Goal: Task Accomplishment & Management: Complete application form

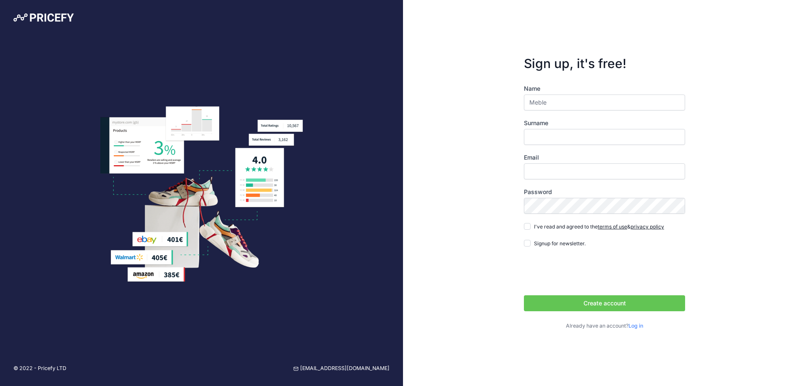
type input "Meble"
click at [539, 125] on label "Surname" at bounding box center [604, 123] width 161 height 8
click at [539, 129] on input "Surname" at bounding box center [604, 137] width 161 height 16
type input "do Ogrodu"
click at [537, 173] on input "Email" at bounding box center [604, 171] width 161 height 16
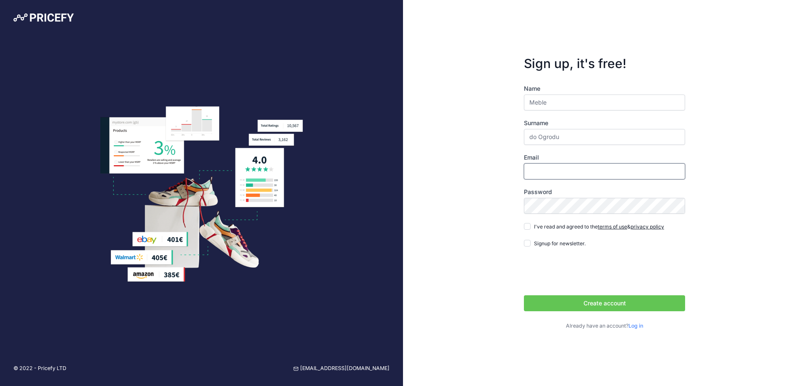
type input "[EMAIL_ADDRESS][DOMAIN_NAME]"
click at [526, 227] on input "I've read and agreed to the terms of use & privacy policy" at bounding box center [527, 226] width 7 height 7
checkbox input "true"
click at [587, 299] on button "Create account" at bounding box center [604, 303] width 161 height 16
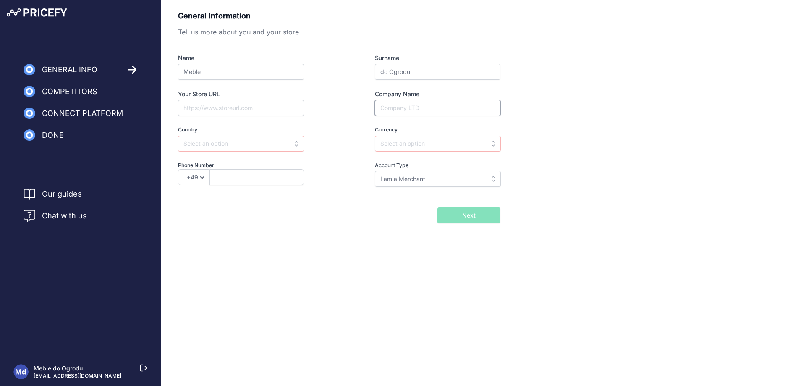
click at [465, 107] on input "Company Name" at bounding box center [437, 108] width 125 height 16
type input "Meble do Ogrodu"
click at [567, 128] on div "General Information Tell us more about you and your store Name Meble Surname do…" at bounding box center [483, 116] width 611 height 213
click at [278, 142] on input "text" at bounding box center [241, 144] width 126 height 16
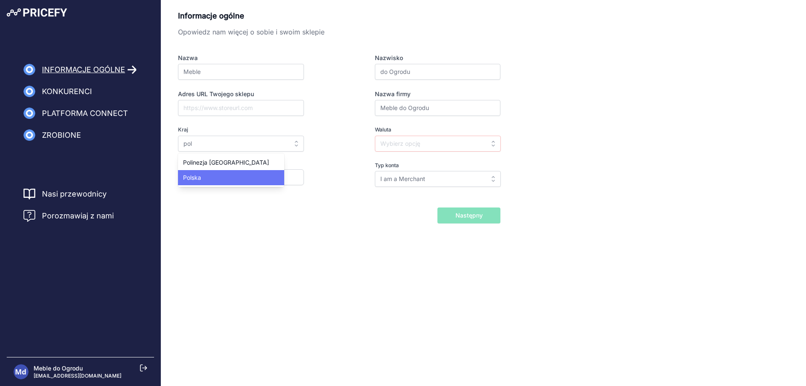
click at [228, 175] on div "Polska" at bounding box center [231, 177] width 106 height 15
type input "[GEOGRAPHIC_DATA]"
type input "PLN"
select select "48"
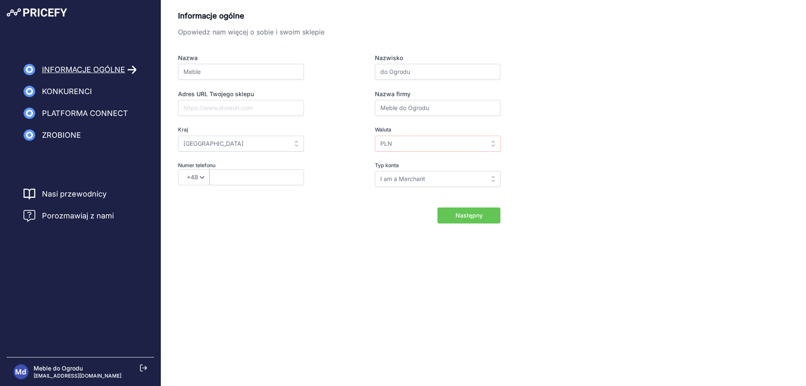
click at [585, 209] on div "Informacje ogólne Opowiedz nam więcej o sobie i swoim sklepie Nazwa Meble Nazwi…" at bounding box center [483, 116] width 611 height 213
click at [476, 218] on font "Następny" at bounding box center [468, 214] width 27 height 7
type input "792446446"
click at [480, 214] on font "Następny" at bounding box center [468, 214] width 27 height 7
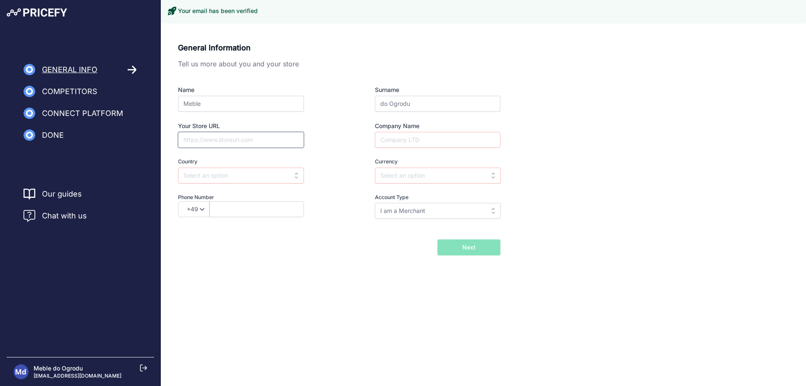
click at [245, 142] on input "Your Store URL" at bounding box center [241, 140] width 126 height 16
type input "m"
paste input "[URL][DOMAIN_NAME]"
type input "[URL][DOMAIN_NAME]"
click at [399, 137] on input "Company Name" at bounding box center [437, 140] width 125 height 16
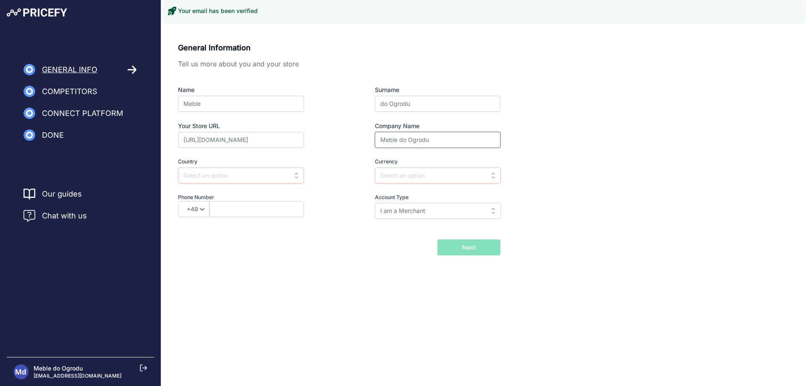
type input "Meble do Ogrodu"
click at [257, 179] on input "text" at bounding box center [241, 175] width 126 height 16
click at [212, 206] on div "[GEOGRAPHIC_DATA]" at bounding box center [230, 209] width 105 height 15
type input "Poland"
type input "PLN"
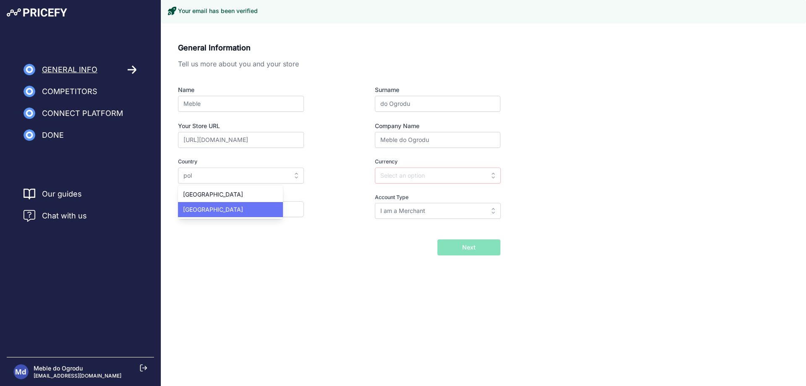
select select "48"
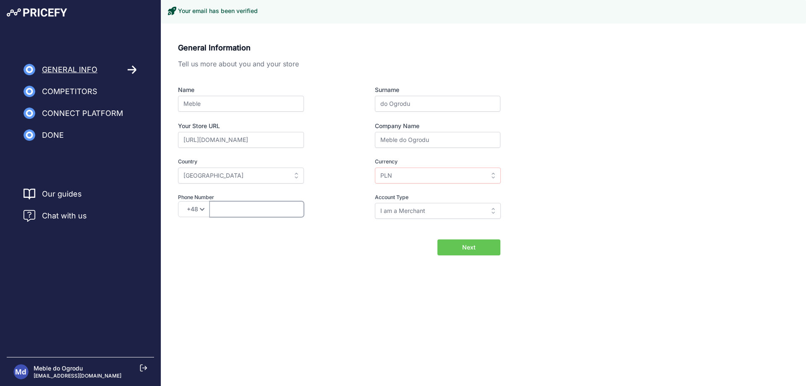
click at [230, 210] on input "text" at bounding box center [256, 209] width 94 height 16
type input "792446446"
click at [316, 268] on div "General Information Tell us more about you and your store Name Meble Surname do…" at bounding box center [483, 162] width 644 height 260
click at [410, 207] on input "I am a Merchant" at bounding box center [438, 211] width 126 height 16
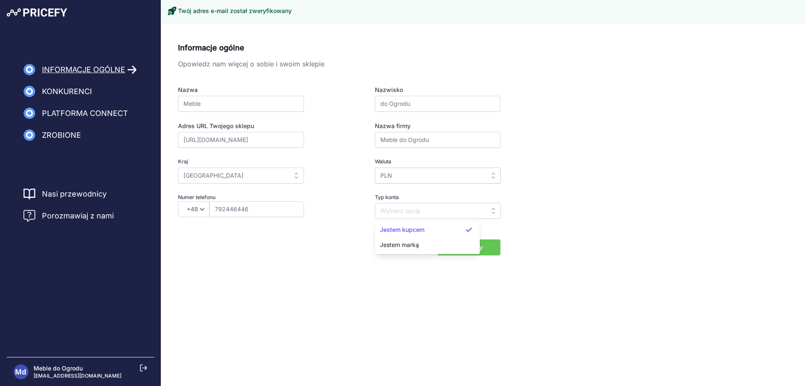
click at [333, 247] on div "Z powrotem Zaimportuję swój katalog później Następny" at bounding box center [339, 247] width 322 height 16
type input "I am a Merchant"
click at [436, 172] on input "PLN" at bounding box center [438, 175] width 126 height 16
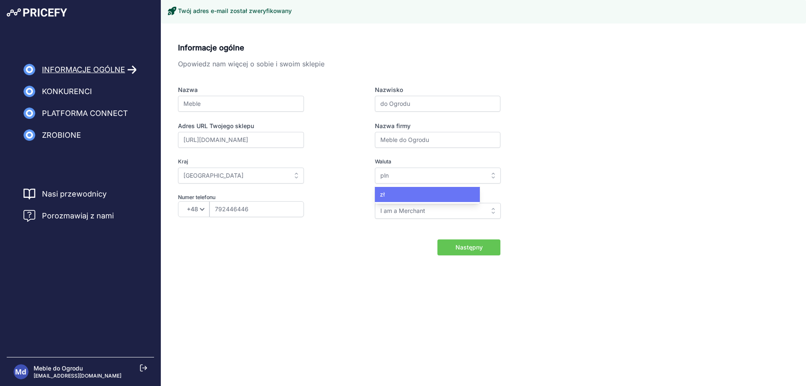
click at [417, 193] on div "zł" at bounding box center [427, 194] width 105 height 15
type input "PLN"
click at [477, 252] on button "Następny" at bounding box center [468, 247] width 63 height 16
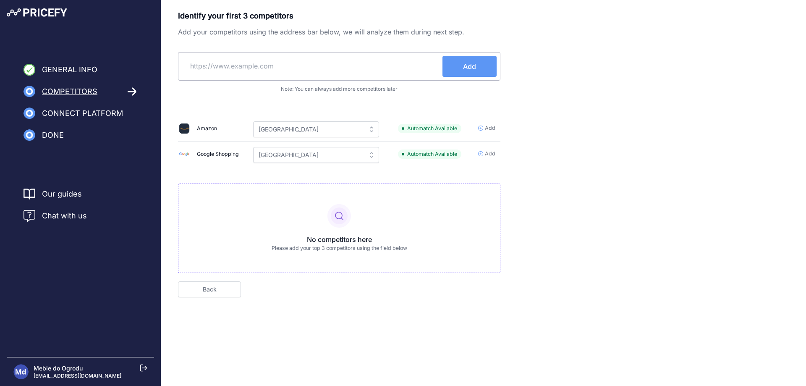
click at [230, 62] on input "text" at bounding box center [312, 66] width 261 height 20
paste input "[URL][DOMAIN_NAME]"
type input "[URL][DOMAIN_NAME]"
click at [468, 57] on button "Add" at bounding box center [469, 66] width 54 height 21
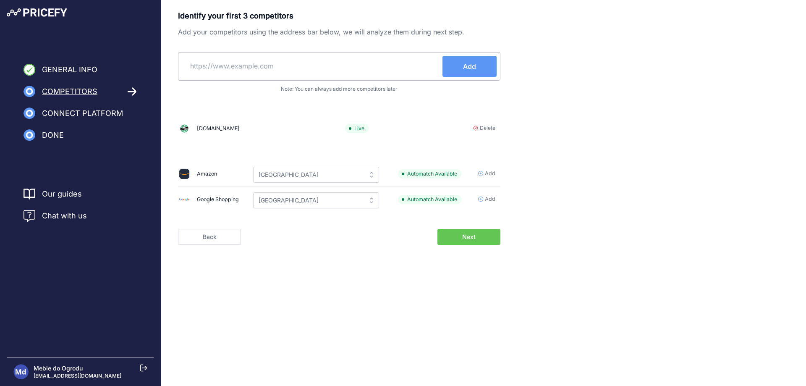
click at [482, 201] on span "Add" at bounding box center [486, 199] width 17 height 8
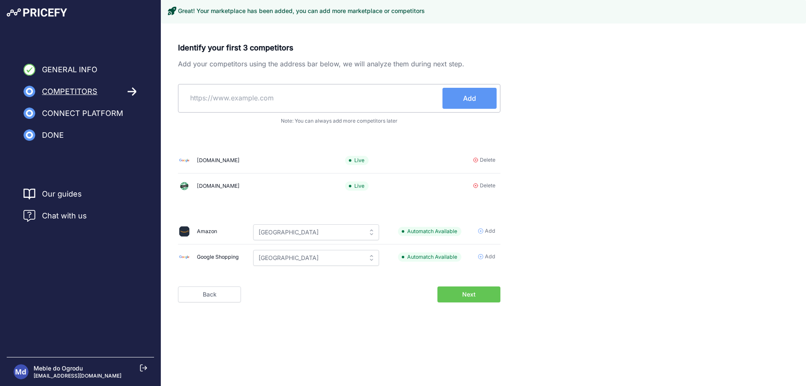
click at [477, 297] on button "Next" at bounding box center [468, 294] width 63 height 16
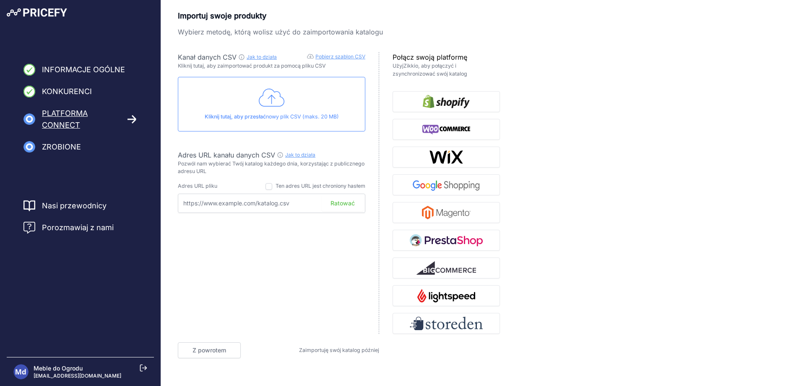
click at [172, 41] on div "Importuj swoje produkty Wybierz metodę, którą wolisz użyć do zaimportowania kat…" at bounding box center [480, 184] width 638 height 348
click at [452, 123] on img "button" at bounding box center [447, 129] width 48 height 13
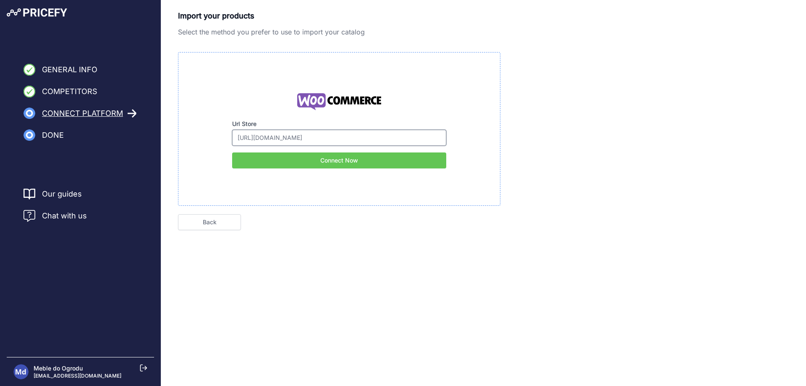
click at [265, 141] on input "[URL][DOMAIN_NAME]" at bounding box center [339, 138] width 214 height 16
click at [418, 143] on input "https://mebledoogrodu.eu/" at bounding box center [339, 138] width 214 height 16
click at [308, 160] on button "Connect Now" at bounding box center [339, 160] width 214 height 16
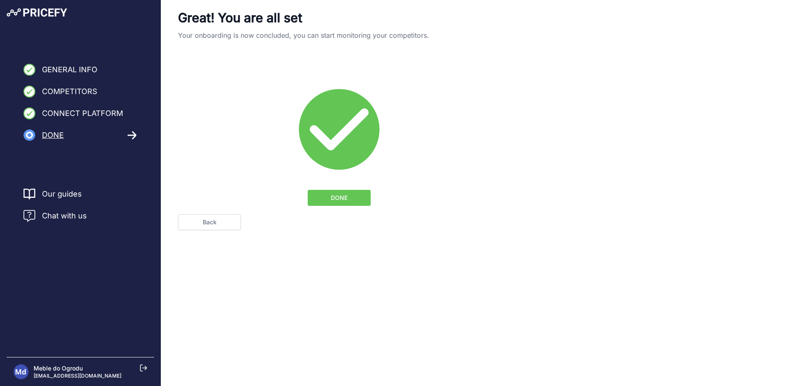
click at [346, 200] on span "DONE" at bounding box center [339, 197] width 17 height 8
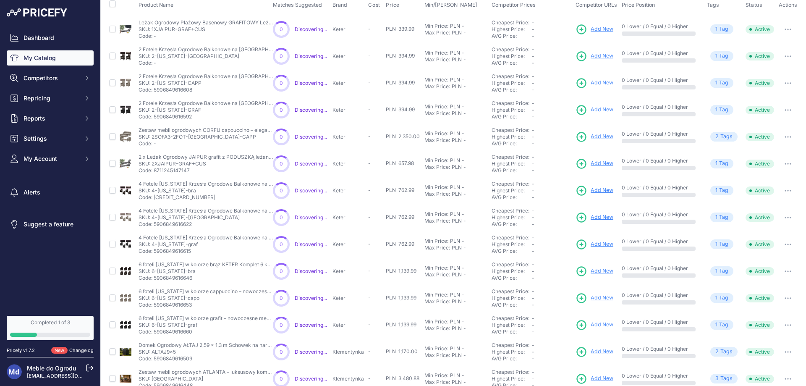
scroll to position [141, 0]
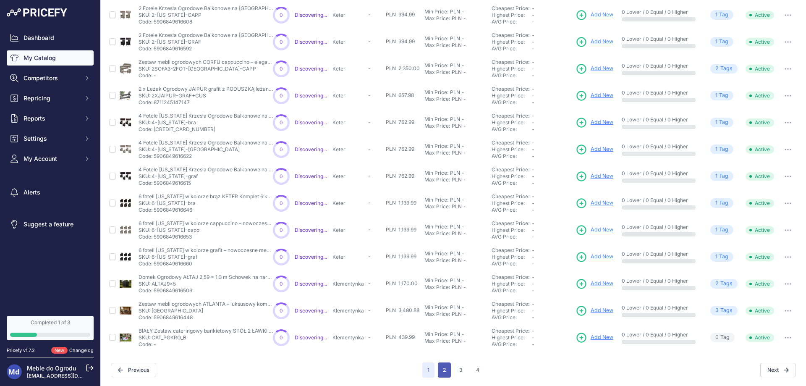
click at [438, 373] on button "2" at bounding box center [444, 369] width 13 height 15
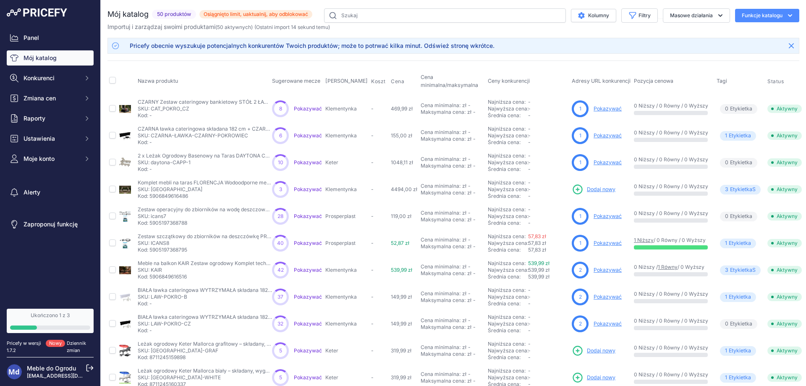
click at [593, 161] on font "Pokazywać" at bounding box center [607, 162] width 28 height 6
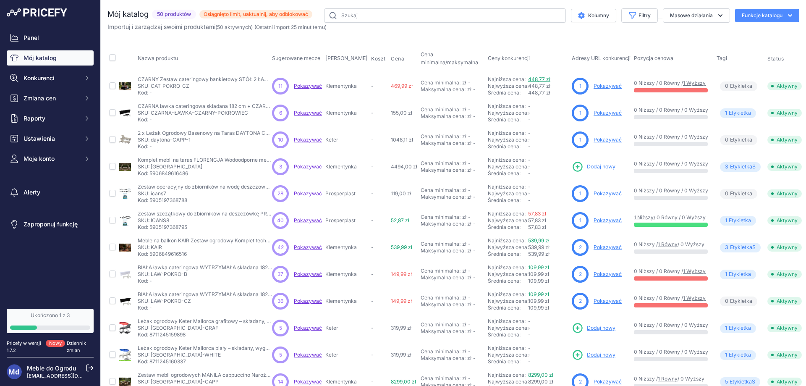
click at [528, 77] on font "448,77 zł" at bounding box center [539, 79] width 22 height 6
click at [525, 44] on div "Nazwa produktu Sugerowane mecze Marka Koszt" at bounding box center [452, 257] width 691 height 438
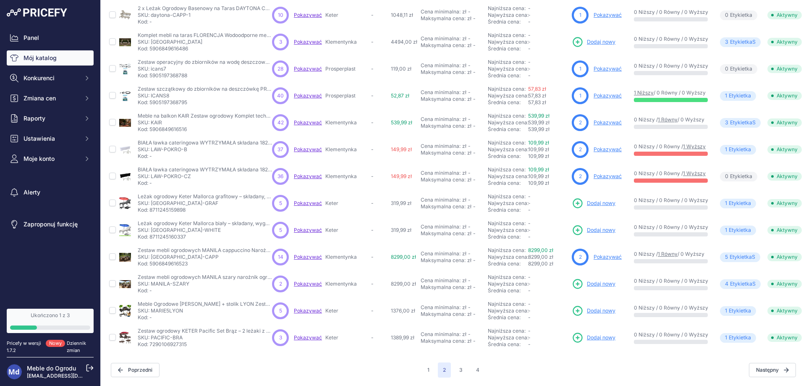
scroll to position [131, 0]
click at [460, 366] on button "3" at bounding box center [460, 369] width 13 height 15
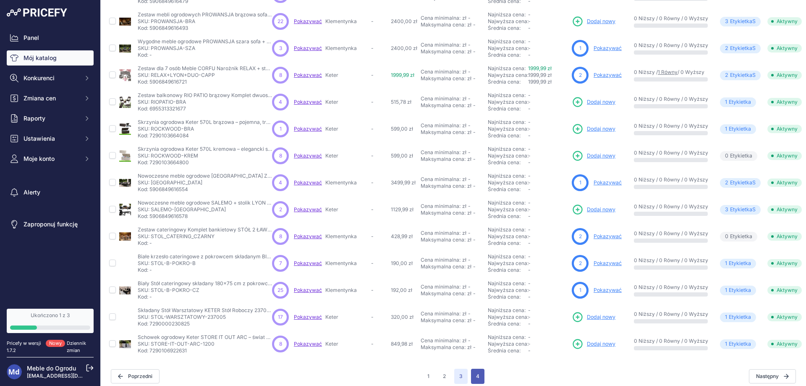
scroll to position [131, 0]
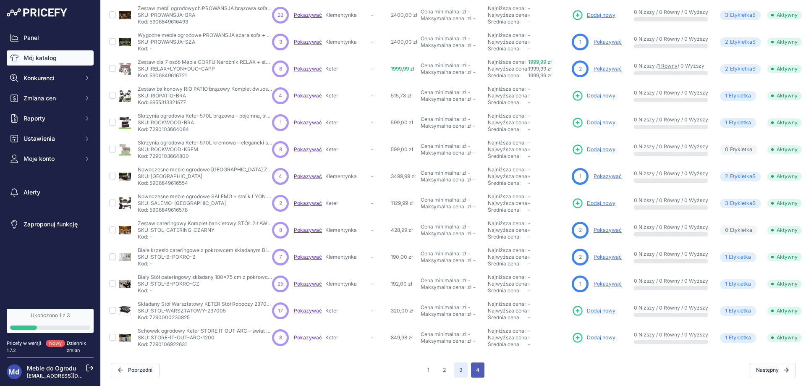
click at [477, 366] on button "4" at bounding box center [477, 369] width 13 height 15
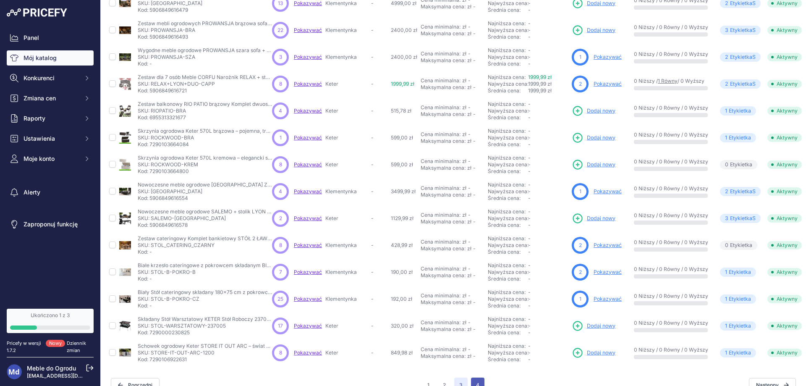
scroll to position [152, 0]
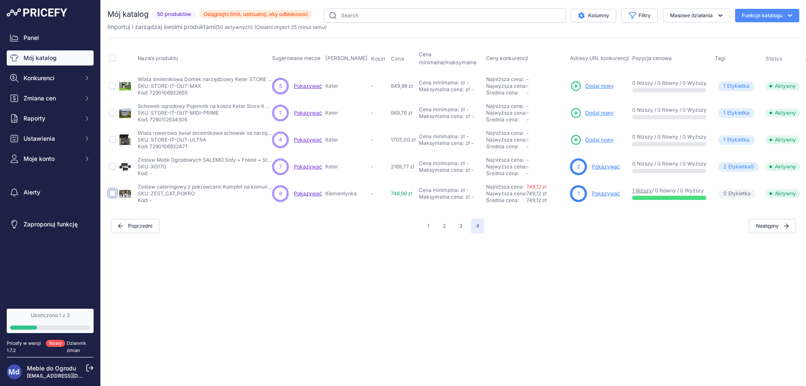
click at [111, 193] on input "checkbox" at bounding box center [112, 193] width 7 height 7
checkbox input "true"
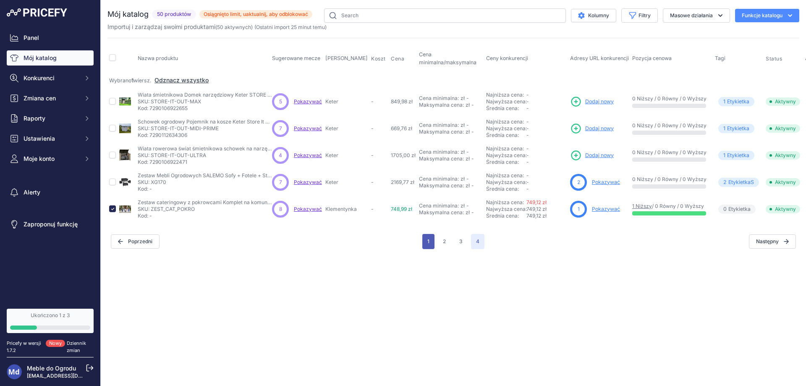
click at [426, 242] on button "1" at bounding box center [428, 241] width 12 height 15
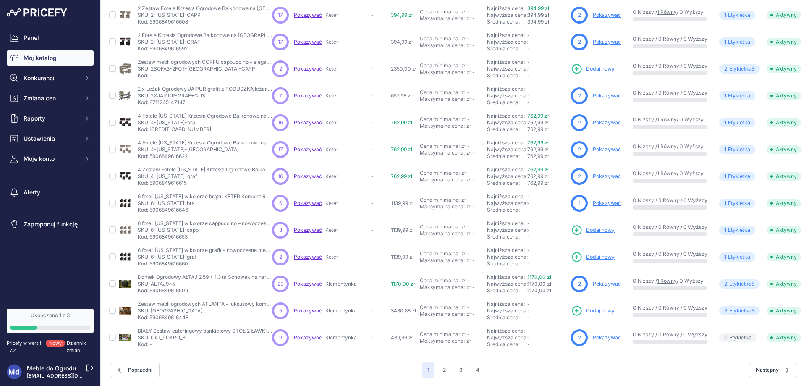
scroll to position [146, 0]
click at [112, 307] on input "checkbox" at bounding box center [112, 310] width 7 height 7
checkbox input "true"
click at [114, 286] on td at bounding box center [112, 283] width 10 height 27
click at [110, 280] on input "checkbox" at bounding box center [112, 283] width 7 height 7
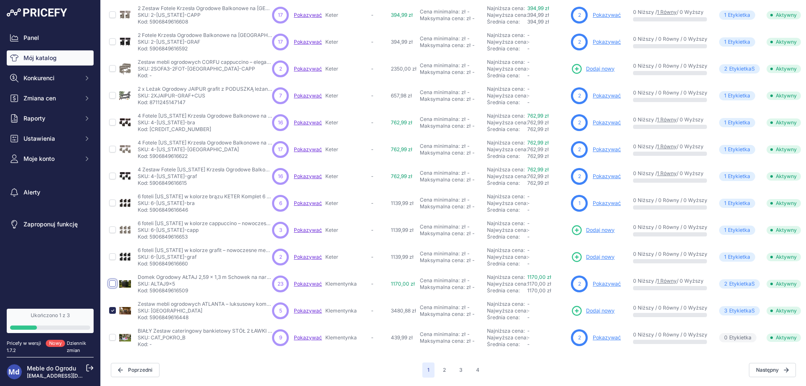
checkbox input "true"
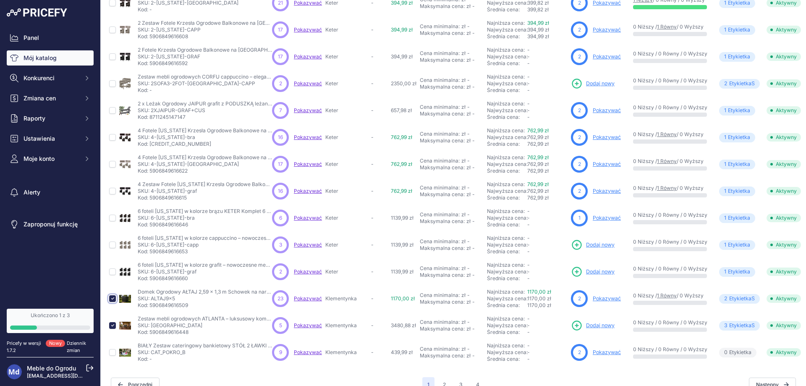
scroll to position [167, 0]
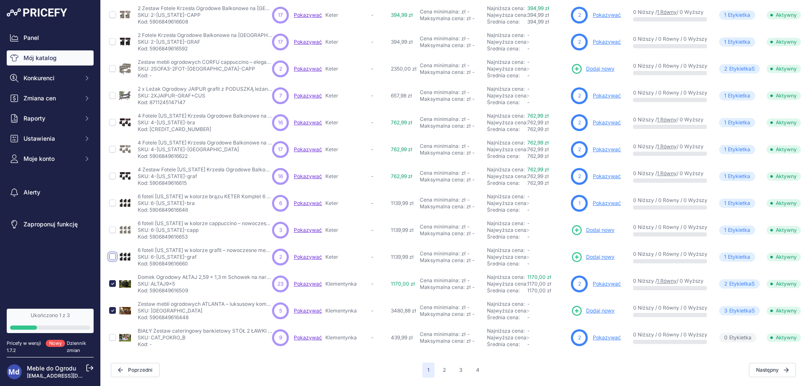
click at [112, 253] on input "checkbox" at bounding box center [112, 256] width 7 height 7
checkbox input "true"
click at [112, 226] on input "checkbox" at bounding box center [112, 229] width 7 height 7
checkbox input "true"
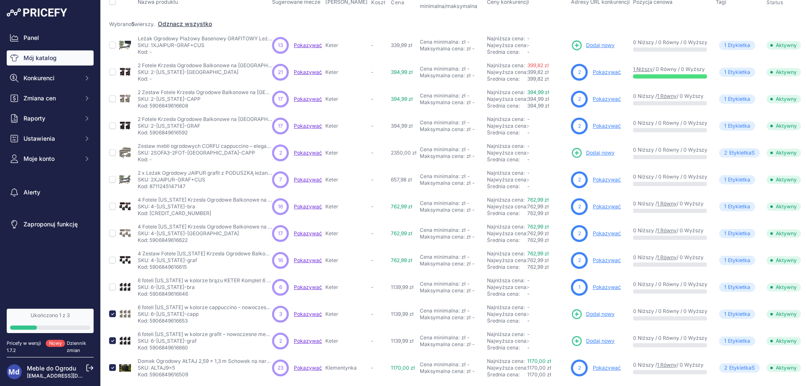
scroll to position [0, 0]
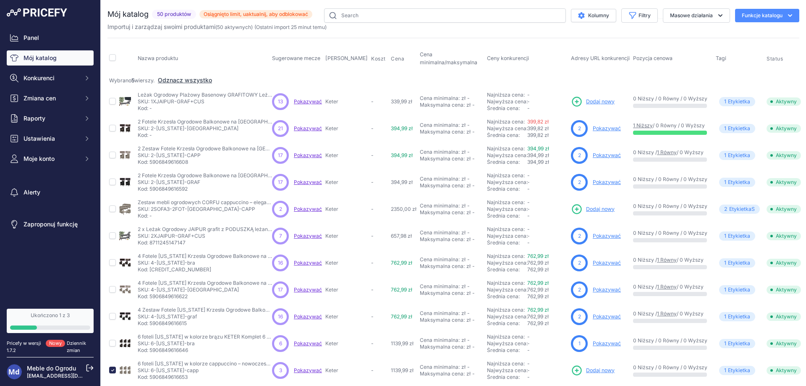
click at [59, 368] on font "Meble do Ogrodu" at bounding box center [51, 367] width 49 height 7
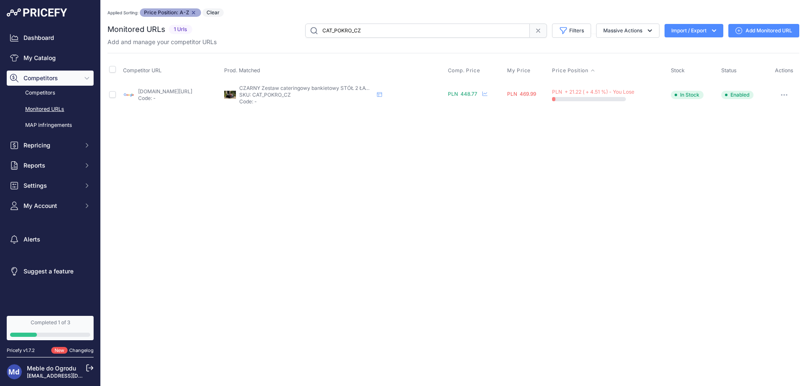
click at [168, 89] on link "google.pl/shopping/product/9764509181001120089?gl=pl&prds=scoring%3ap&prirule_j…" at bounding box center [165, 91] width 54 height 6
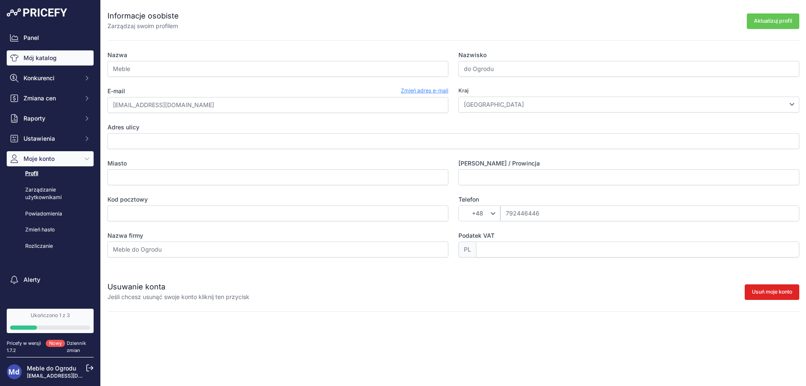
click at [42, 55] on font "Mój katalog" at bounding box center [39, 57] width 33 height 7
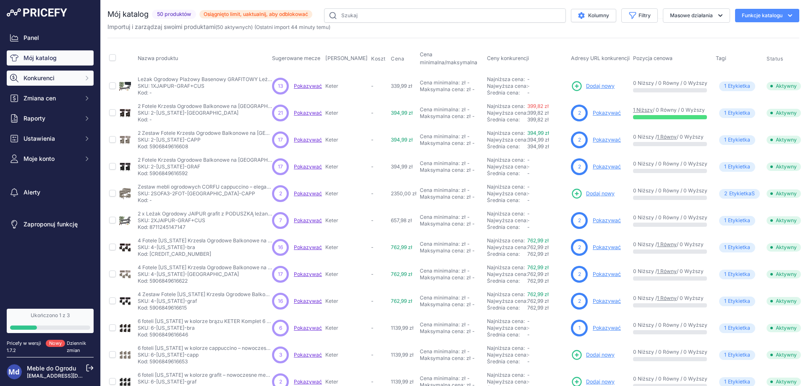
click at [39, 82] on span "Konkurenci" at bounding box center [50, 78] width 55 height 8
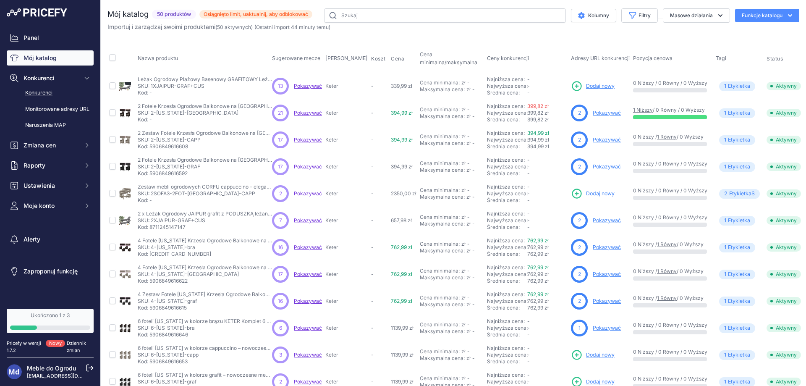
click at [48, 92] on font "Konkurenci" at bounding box center [38, 92] width 27 height 6
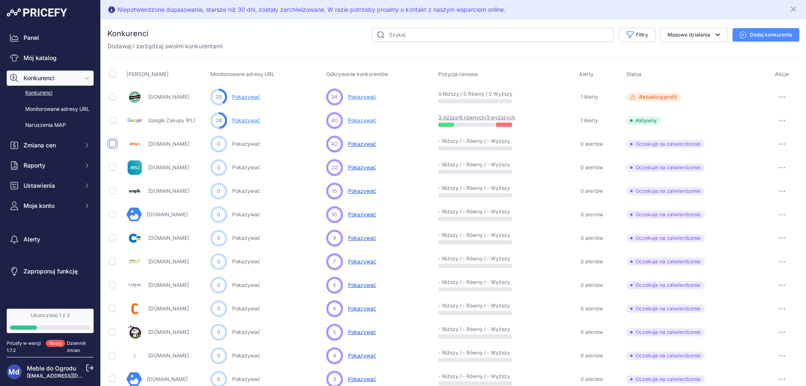
click at [111, 144] on input "checkbox" at bounding box center [112, 143] width 7 height 7
checkbox input "true"
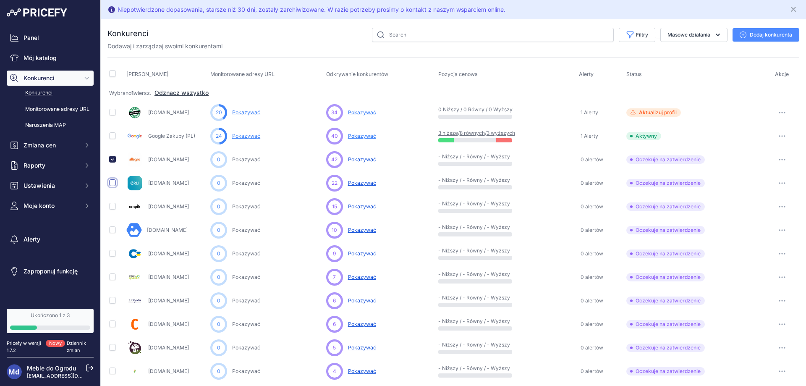
click at [112, 182] on input "checkbox" at bounding box center [112, 182] width 7 height 7
checkbox input "true"
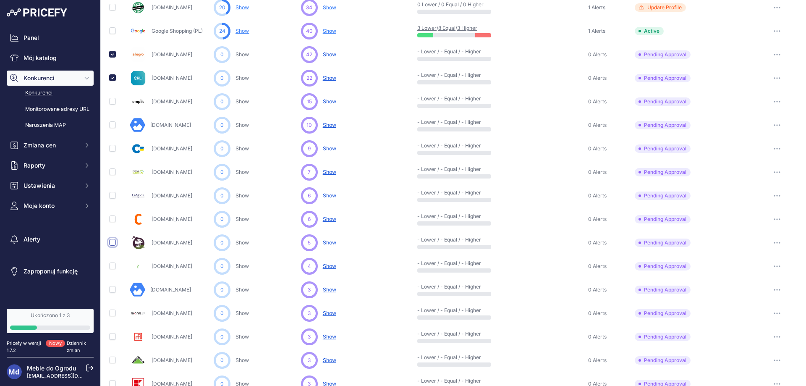
click at [112, 242] on input "checkbox" at bounding box center [112, 242] width 7 height 7
checkbox input "true"
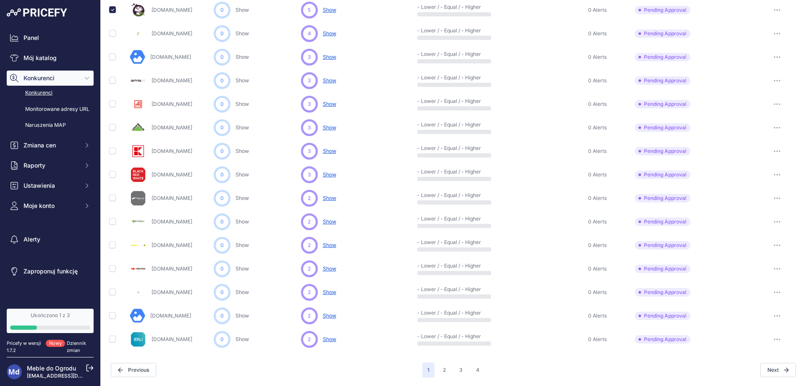
scroll to position [337, 0]
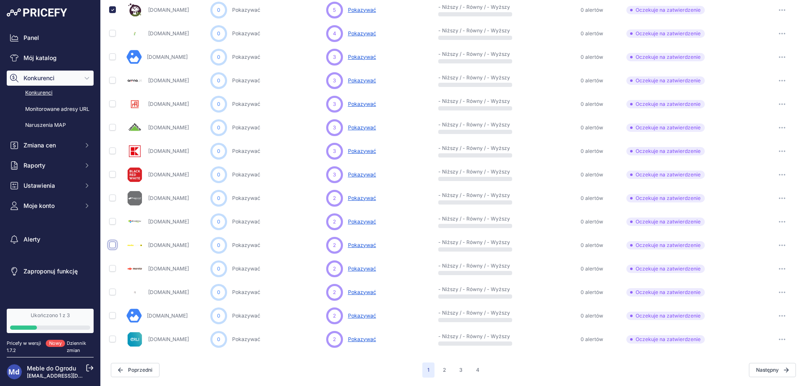
click at [113, 245] on input "checkbox" at bounding box center [112, 244] width 7 height 7
checkbox input "true"
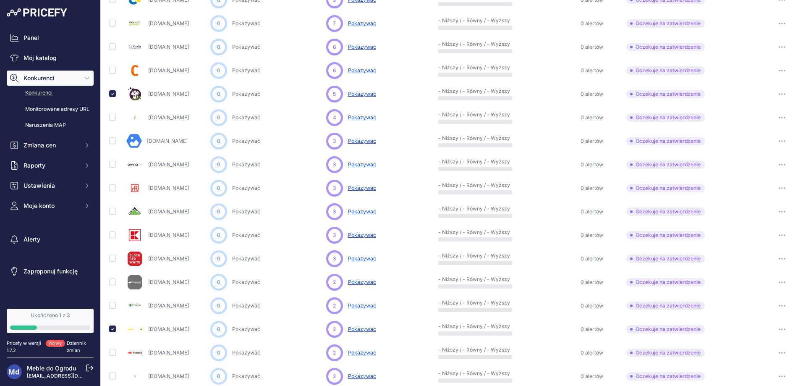
scroll to position [170, 0]
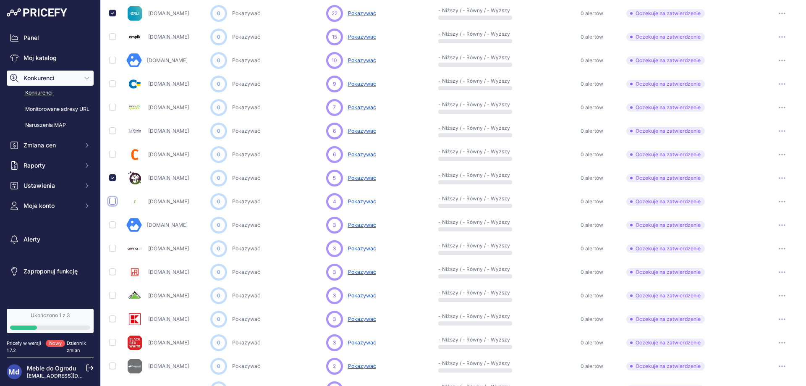
click at [111, 201] on input "checkbox" at bounding box center [112, 201] width 7 height 7
checkbox input "true"
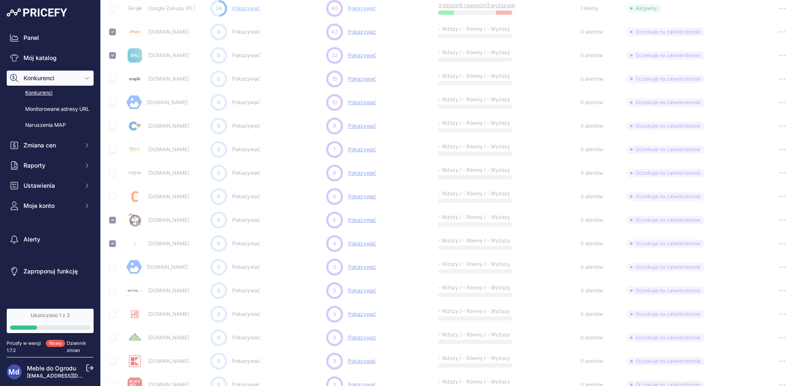
scroll to position [107, 0]
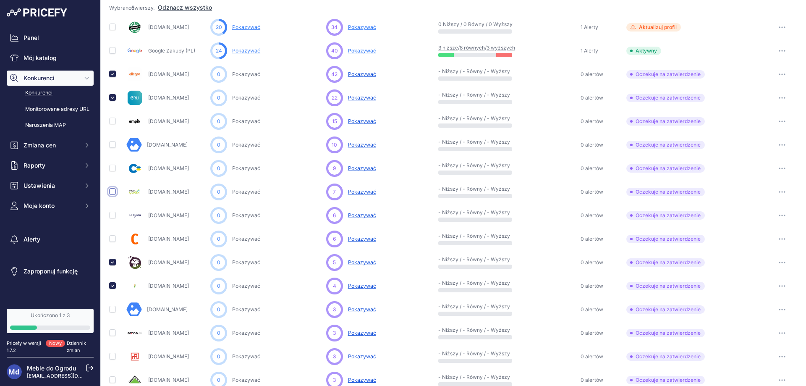
click at [109, 192] on input "checkbox" at bounding box center [112, 191] width 7 height 7
checkbox input "true"
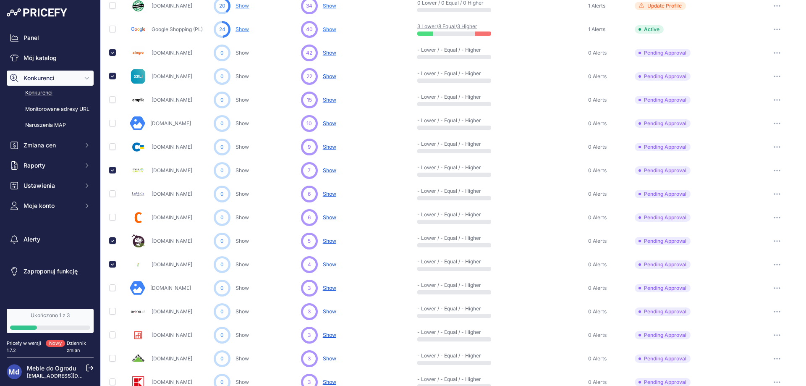
scroll to position [85, 0]
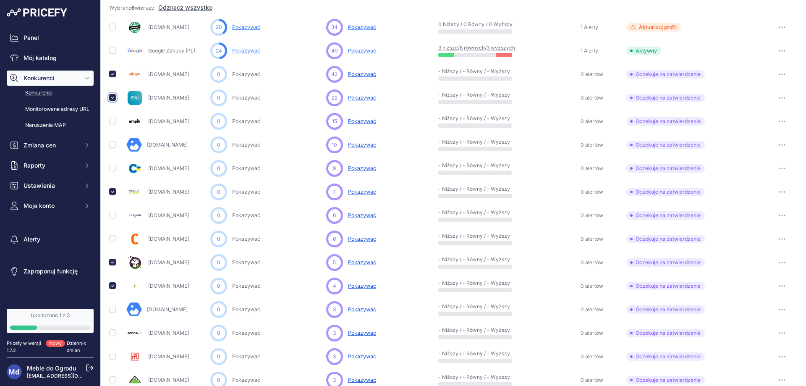
click at [113, 95] on input "checkbox" at bounding box center [112, 97] width 7 height 7
checkbox input "false"
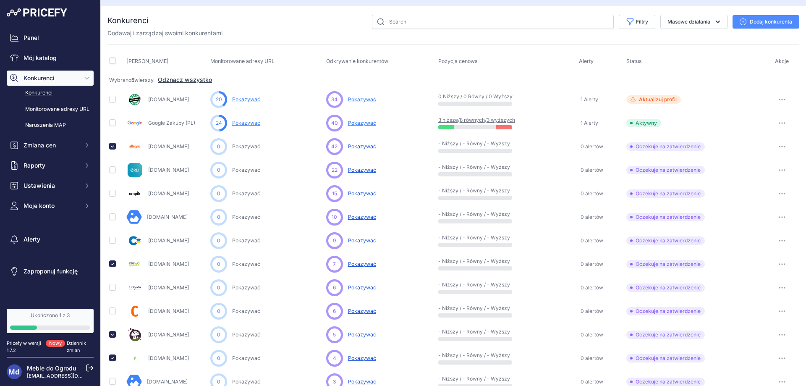
scroll to position [0, 0]
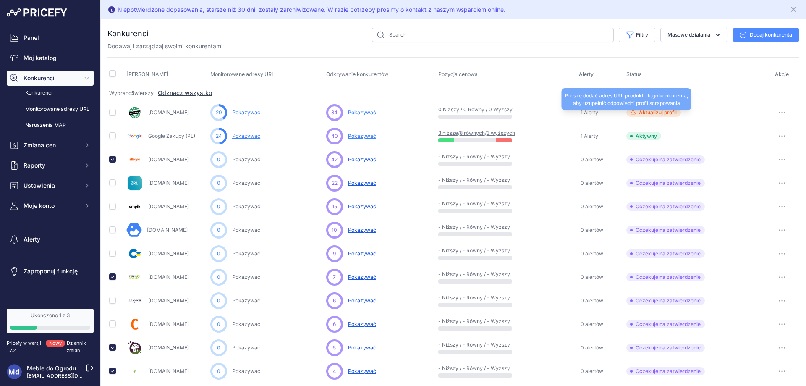
click at [654, 110] on font "Aktualizuj profil" at bounding box center [658, 112] width 38 height 6
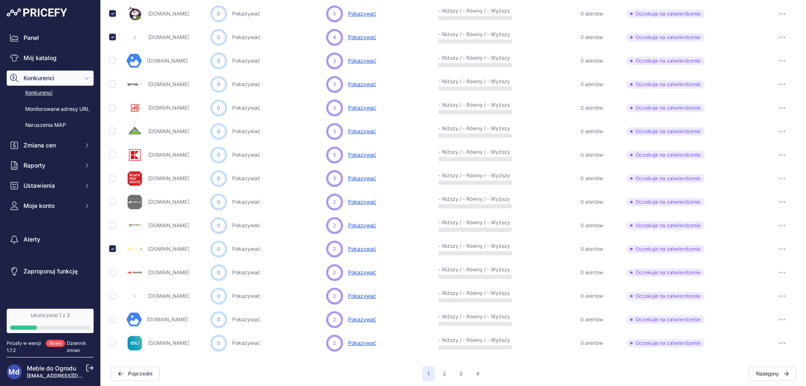
scroll to position [337, 0]
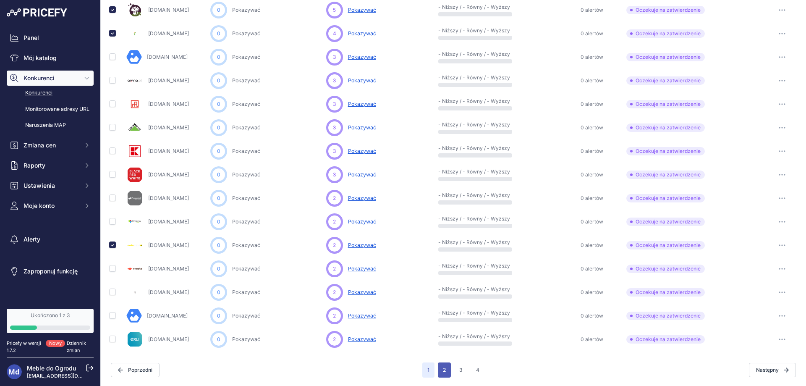
click at [444, 372] on button "2" at bounding box center [444, 369] width 13 height 15
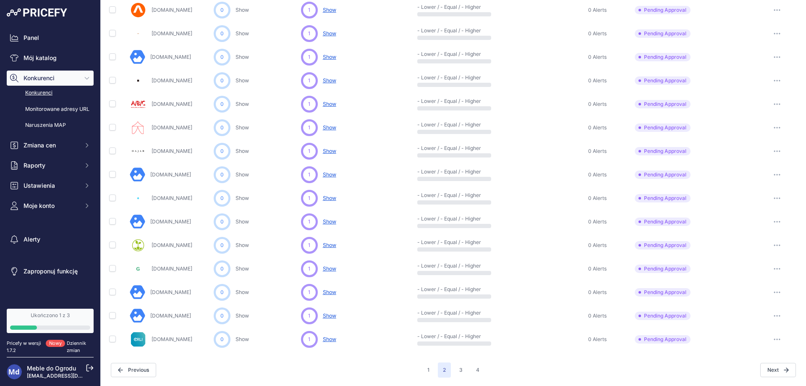
scroll to position [337, 0]
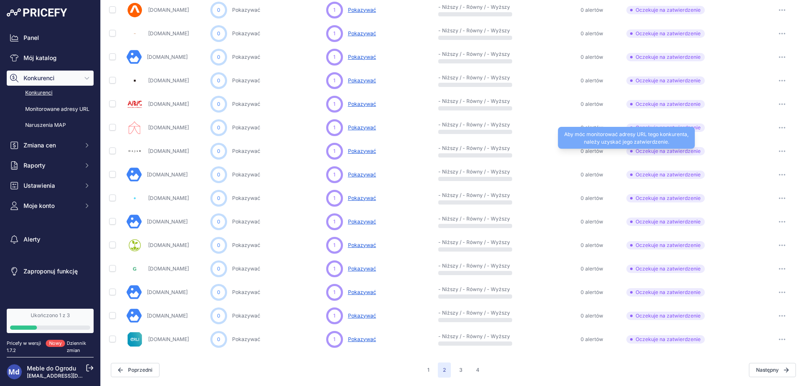
click at [643, 149] on font "Oczekuje na zatwierdzenie" at bounding box center [667, 151] width 65 height 6
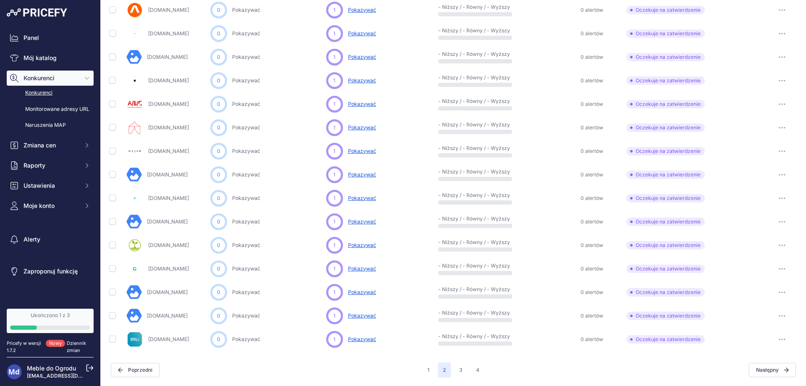
click at [434, 365] on div "1 2 3 4" at bounding box center [453, 369] width 62 height 15
click at [423, 370] on button "1" at bounding box center [428, 369] width 12 height 15
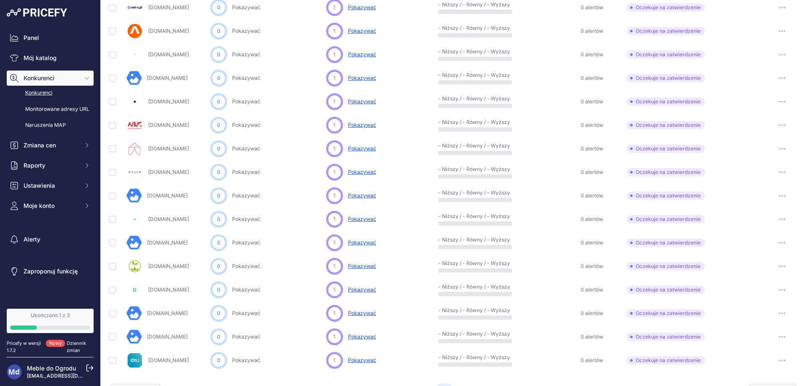
scroll to position [358, 0]
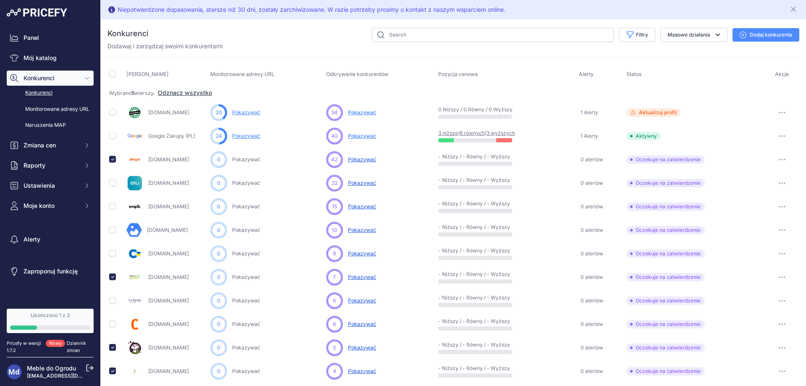
click at [775, 34] on font "Dodaj konkurenta" at bounding box center [770, 34] width 42 height 6
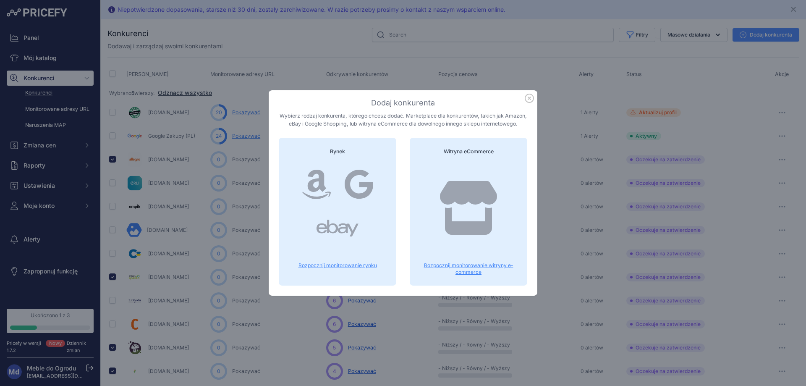
click at [533, 97] on icon "button" at bounding box center [529, 98] width 8 height 8
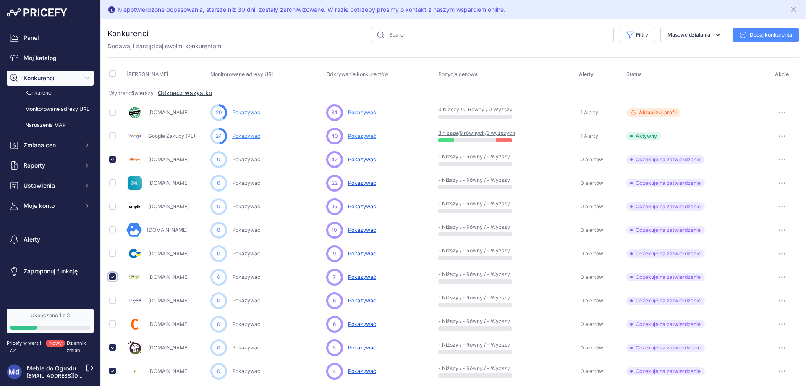
click at [114, 277] on input "checkbox" at bounding box center [112, 276] width 7 height 7
checkbox input "false"
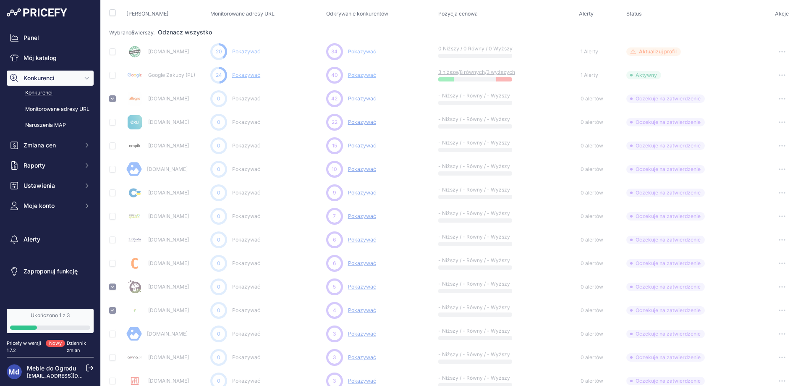
scroll to position [84, 0]
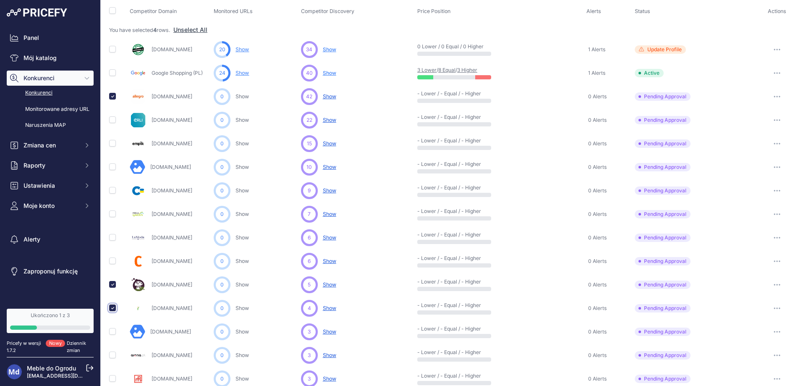
click at [110, 308] on input "checkbox" at bounding box center [112, 307] width 7 height 7
checkbox input "false"
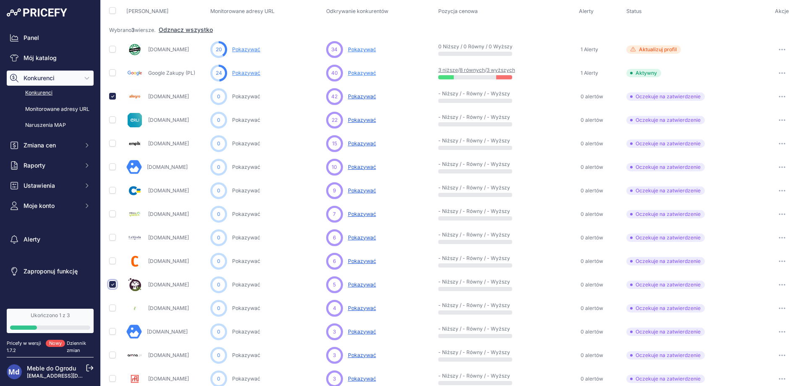
click at [110, 285] on input "checkbox" at bounding box center [112, 284] width 7 height 7
checkbox input "false"
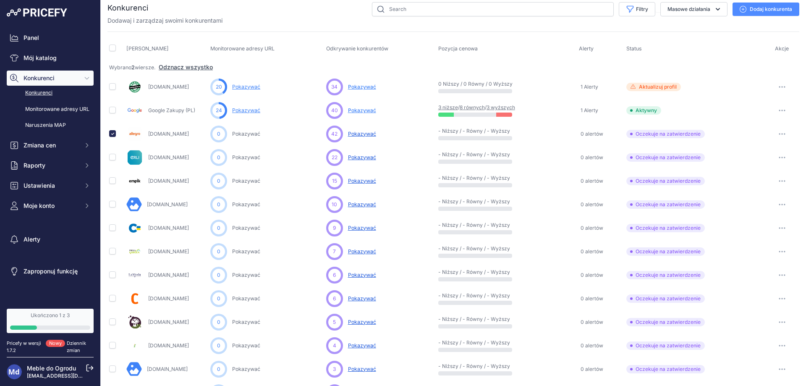
scroll to position [0, 0]
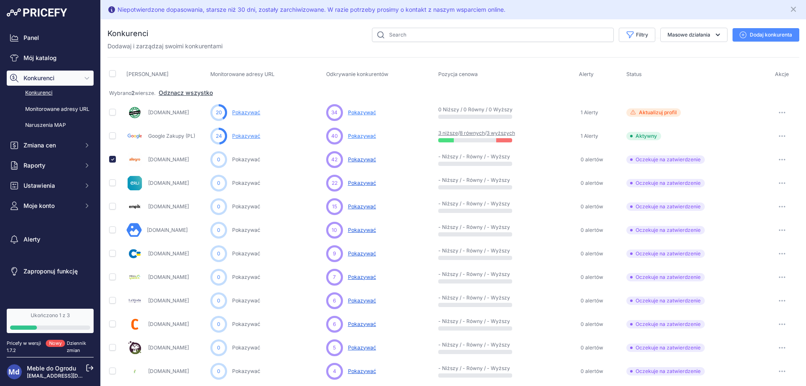
click at [754, 34] on font "Dodaj konkurenta" at bounding box center [770, 34] width 42 height 6
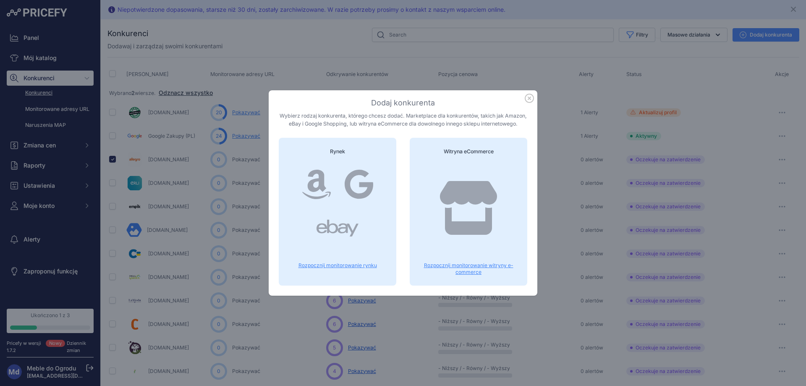
click at [330, 188] on icon at bounding box center [316, 184] width 29 height 34
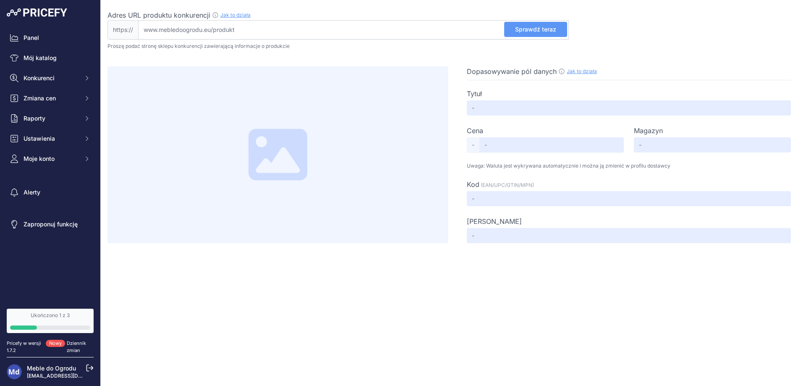
click at [148, 27] on input "Adres URL produktu konkurencji Jak to działa Aby utworzyć profil ekstrakcji Two…" at bounding box center [353, 29] width 430 height 19
paste input "[URL][DOMAIN_NAME]"
click at [537, 35] on button "Sprawdź teraz" at bounding box center [535, 29] width 63 height 15
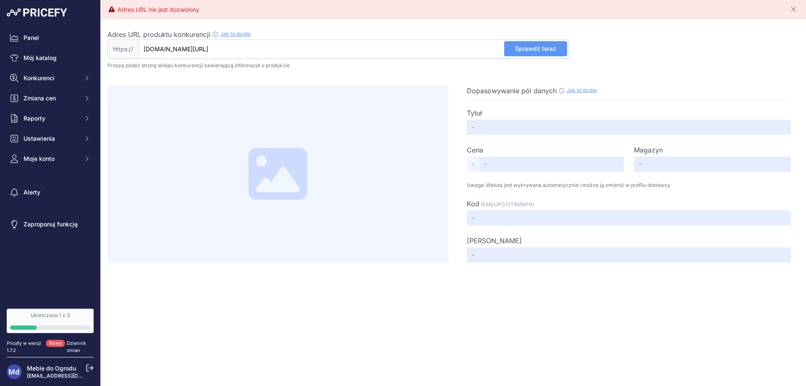
drag, startPoint x: 189, startPoint y: 47, endPoint x: 0, endPoint y: 21, distance: 191.1
click at [0, 21] on div "Panel Mój katalog Konkurenci Konkurenci Monitorowane adresy URL Naruszenia MAP …" at bounding box center [403, 193] width 806 height 386
paste input "https://"
drag, startPoint x: 212, startPoint y: 52, endPoint x: 80, endPoint y: 39, distance: 132.3
click at [80, 39] on div "Panel Mój katalog Konkurenci Konkurenci Monitorowane adresy URL Naruszenia MAP …" at bounding box center [403, 193] width 806 height 386
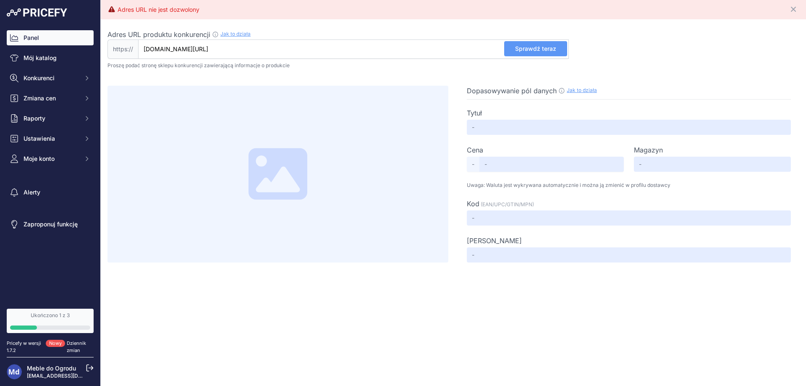
paste input "https://www.meblobranie"
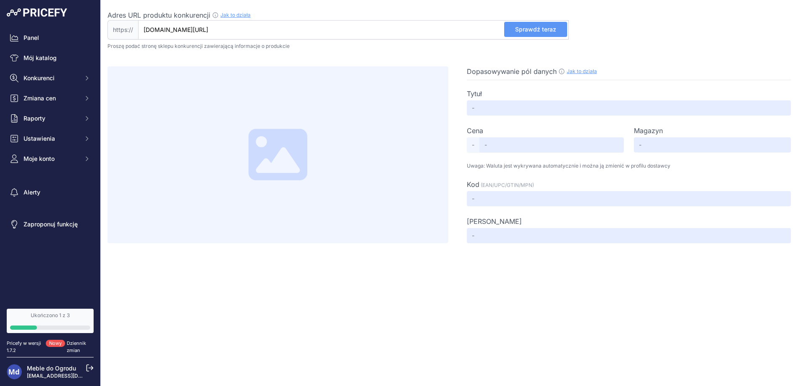
click at [178, 47] on font "Proszę podać stronę sklepu konkurencji zawierającą informacje o produkcie" at bounding box center [198, 46] width 182 height 6
click at [531, 27] on font "Sprawdź teraz" at bounding box center [535, 29] width 41 height 7
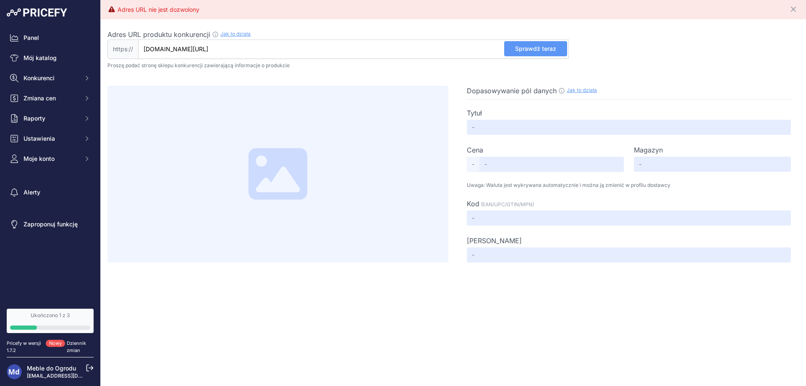
drag, startPoint x: 222, startPoint y: 47, endPoint x: 4, endPoint y: 51, distance: 218.2
click at [4, 51] on div "Panel Mój katalog Konkurenci Konkurenci Monitorowane adresy URL Naruszenia MAP …" at bounding box center [403, 193] width 806 height 386
click at [529, 46] on font "Sprawdź teraz" at bounding box center [535, 48] width 41 height 7
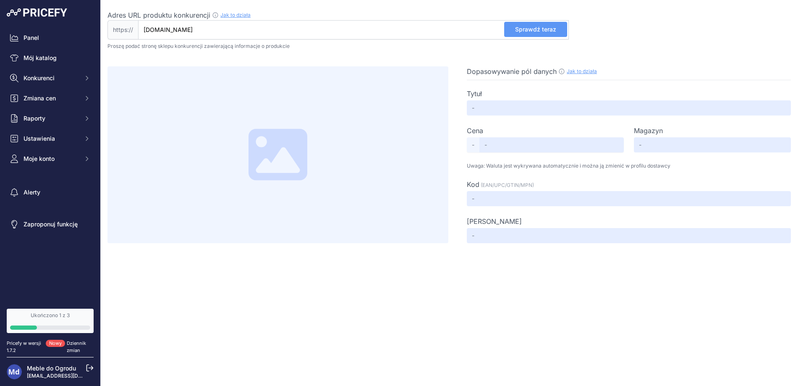
click at [238, 16] on font "Jak to działa" at bounding box center [235, 15] width 30 height 6
drag, startPoint x: 225, startPoint y: 29, endPoint x: 45, endPoint y: 31, distance: 179.6
click at [45, 31] on div "Panel Mój katalog Konkurenci Konkurenci Monitorowane adresy URL Naruszenia MAP …" at bounding box center [403, 193] width 806 height 386
paste input "https://focusgarden.pl/zestaw-ogrodowy-corfu-box-graphite"
type input "focusgarden.pl/zestaw-ogrodowy-corfu-box-graphite"
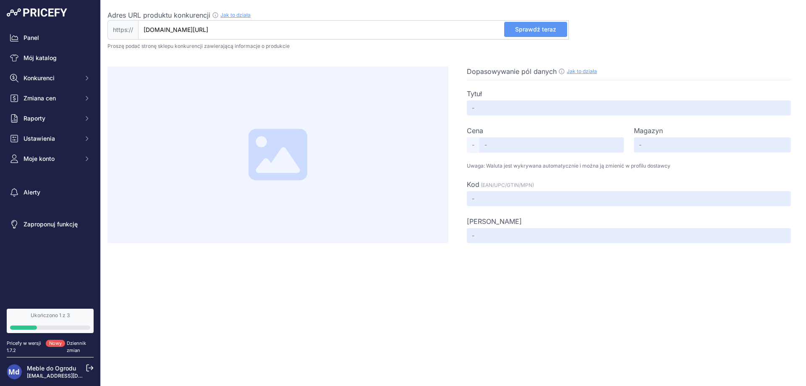
click at [540, 30] on font "Sprawdź teraz" at bounding box center [535, 29] width 41 height 7
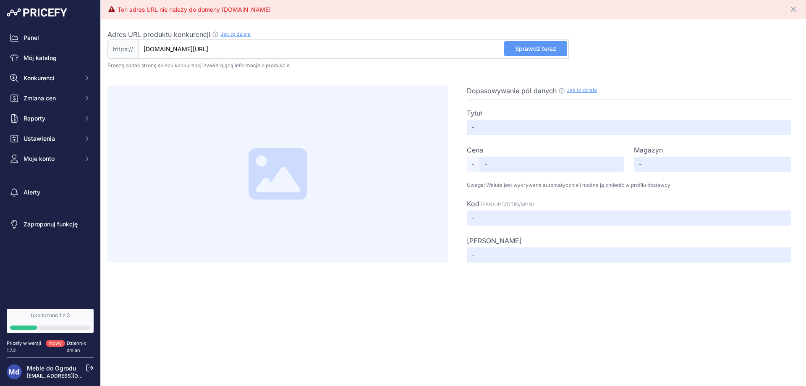
click at [72, 320] on link "Ukończono 1 z 3" at bounding box center [50, 320] width 87 height 24
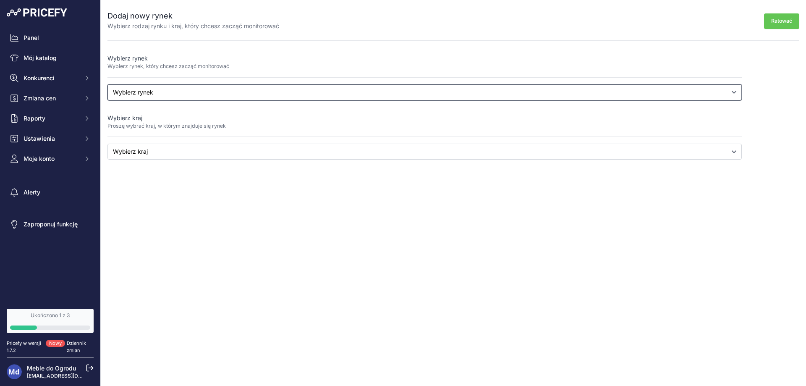
click at [157, 91] on select "Wybierz rynek Amazonka Zakupy Google" at bounding box center [424, 92] width 634 height 16
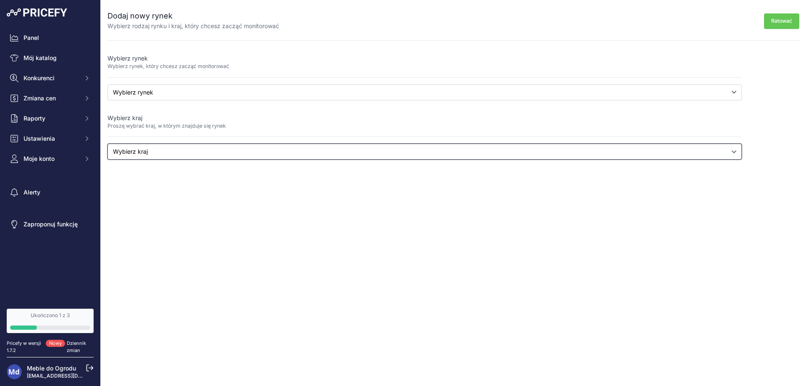
click at [136, 151] on select "Wybierz kraj" at bounding box center [424, 151] width 634 height 16
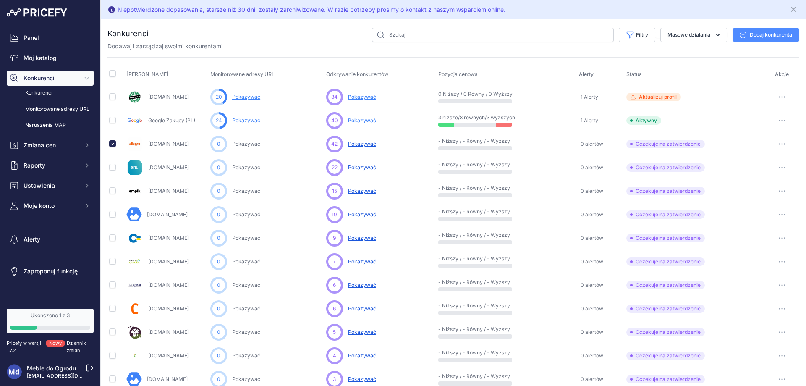
click at [45, 324] on link "Ukończono 1 z 3" at bounding box center [50, 320] width 87 height 24
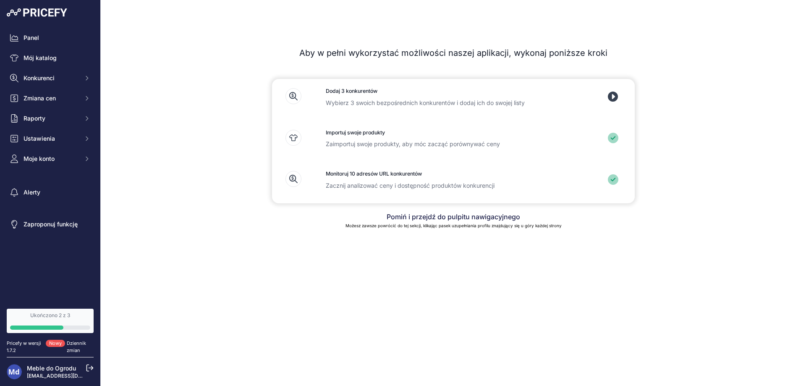
click at [612, 96] on icon at bounding box center [613, 96] width 10 height 10
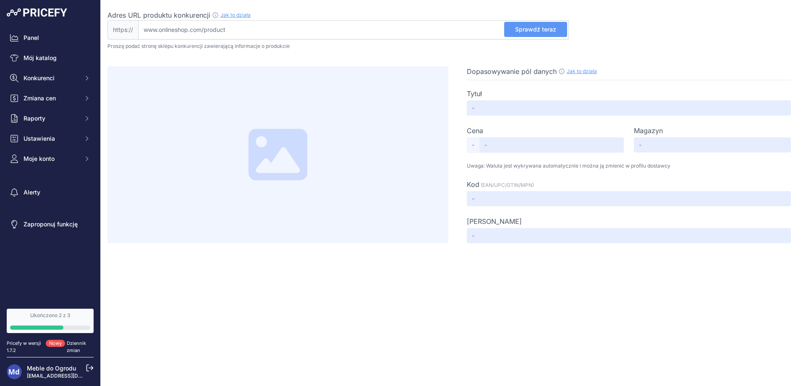
click at [234, 29] on input "Adres URL produktu konkurencji Jak to działa Aby utworzyć profil ekstrakcji Two…" at bounding box center [353, 29] width 430 height 19
paste input "[URL][DOMAIN_NAME]"
type input "[DOMAIN_NAME][URL]"
click at [518, 31] on font "Sprawdź teraz" at bounding box center [535, 29] width 41 height 7
type input "Zestaw ogrodowy z podnoszonym stolikiem Corfu Set Lyon [PERSON_NAME]"
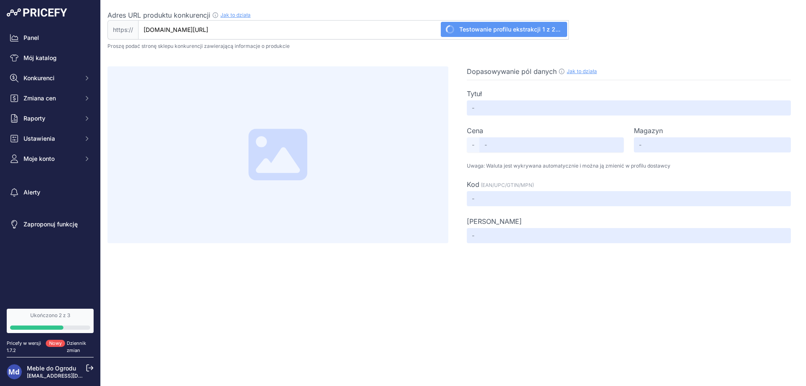
type input "1375"
type input "Available"
type input "5907443650647"
type input "Curver"
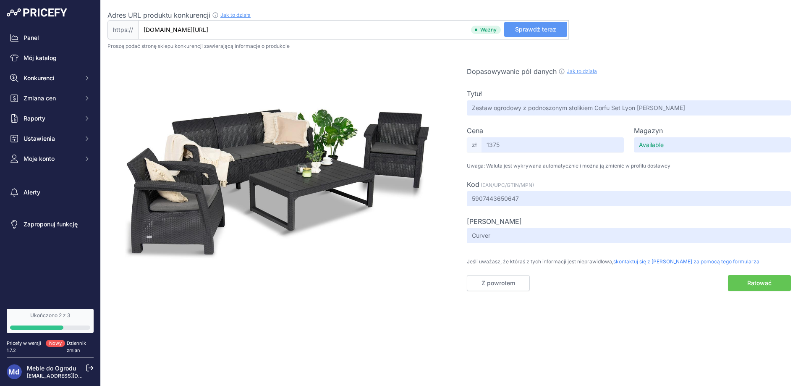
click at [758, 282] on font "Ratować" at bounding box center [759, 282] width 24 height 7
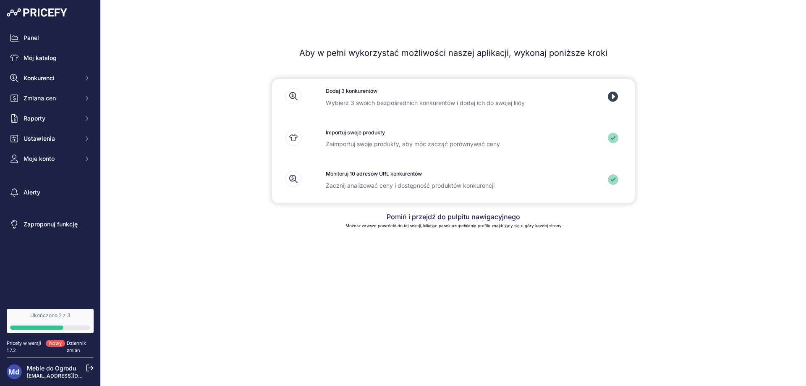
click at [612, 94] on icon at bounding box center [613, 96] width 10 height 10
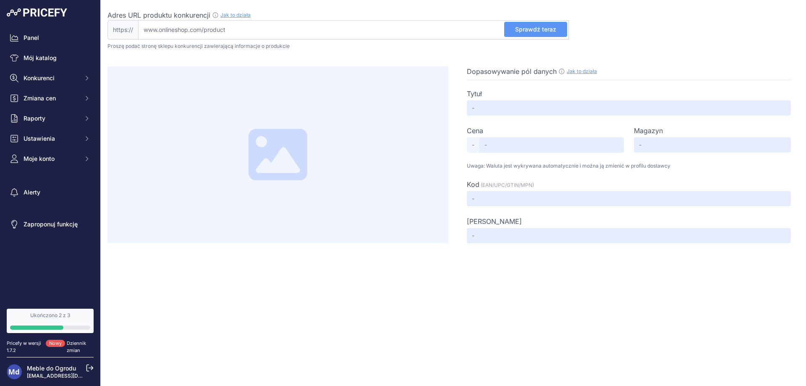
click at [233, 32] on input "Adres URL produktu konkurencji Jak to działa Aby utworzyć profil ekstrakcji Two…" at bounding box center [353, 29] width 430 height 19
paste input "https://focusgarden.pl/zestaw-ogrodowy-corfu-box-brown"
type input "focusgarden.pl/zestaw-ogrodowy-corfu-box-brown"
click at [517, 29] on font "Sprawdź teraz" at bounding box center [535, 29] width 41 height 7
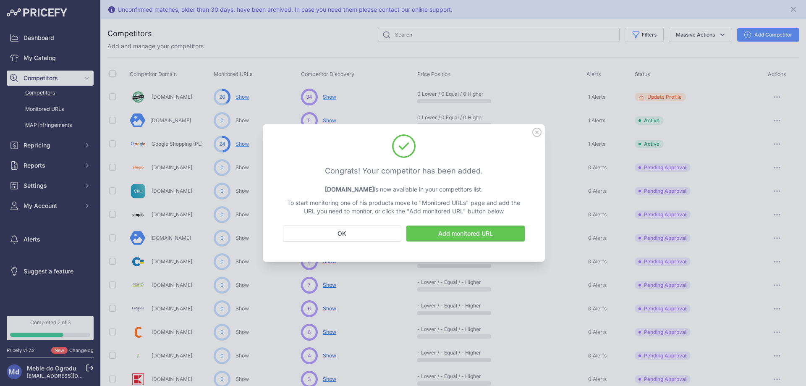
click at [535, 133] on icon at bounding box center [536, 132] width 9 height 9
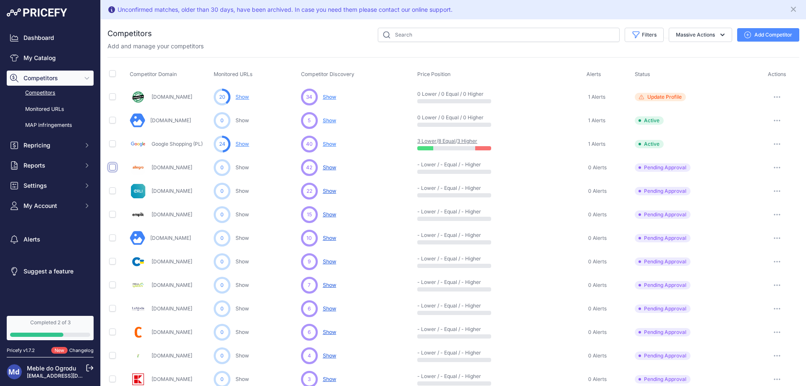
click at [112, 167] on input "checkbox" at bounding box center [112, 167] width 7 height 7
checkbox input "true"
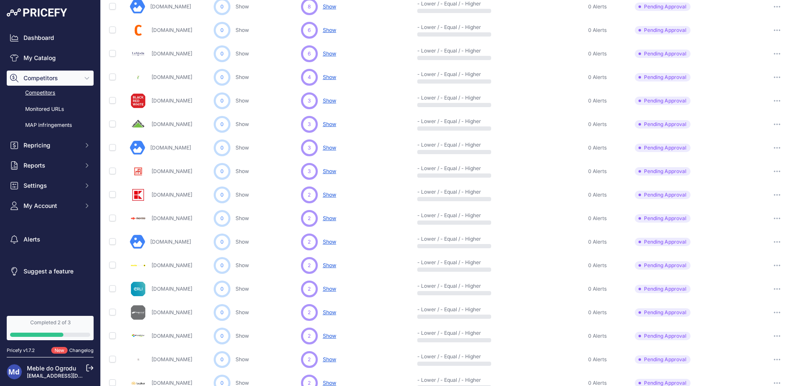
scroll to position [336, 0]
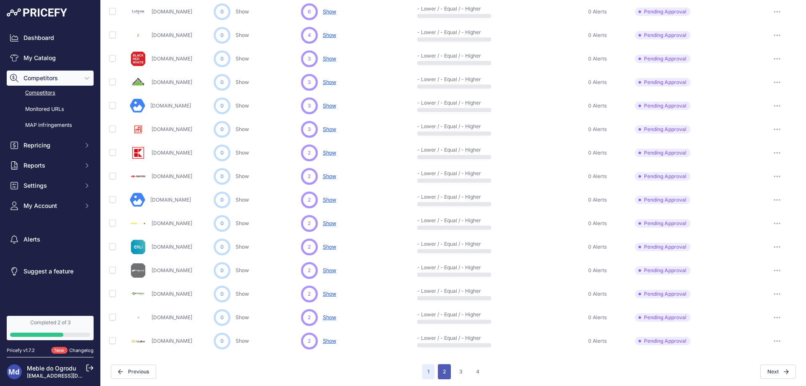
click at [438, 371] on button "2" at bounding box center [444, 371] width 13 height 15
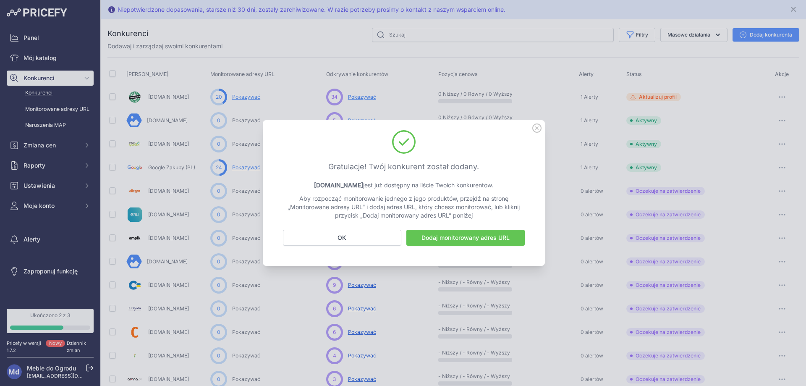
click at [465, 239] on font "Dodaj monitorowany adres URL" at bounding box center [465, 237] width 88 height 7
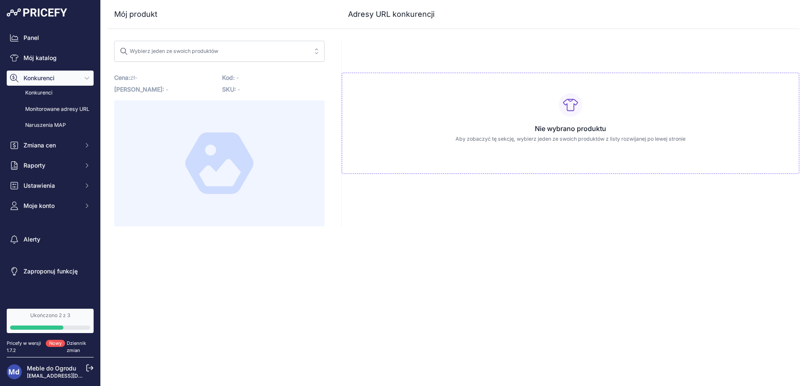
click at [200, 48] on font "Wybierz jeden ze swoich produktów" at bounding box center [174, 51] width 89 height 6
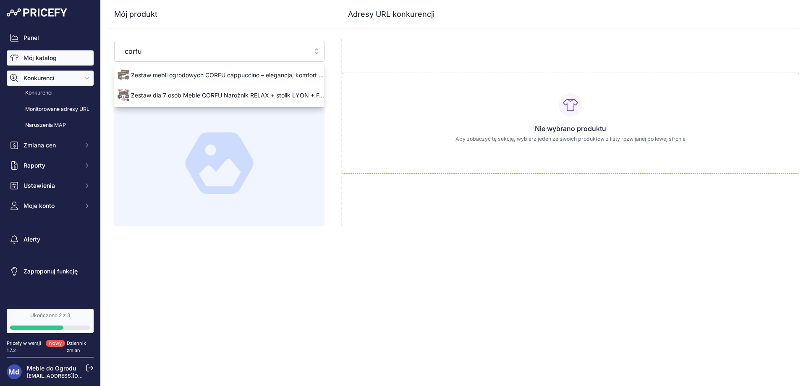
type input "corfu"
click at [30, 56] on font "Mój katalog" at bounding box center [39, 57] width 33 height 7
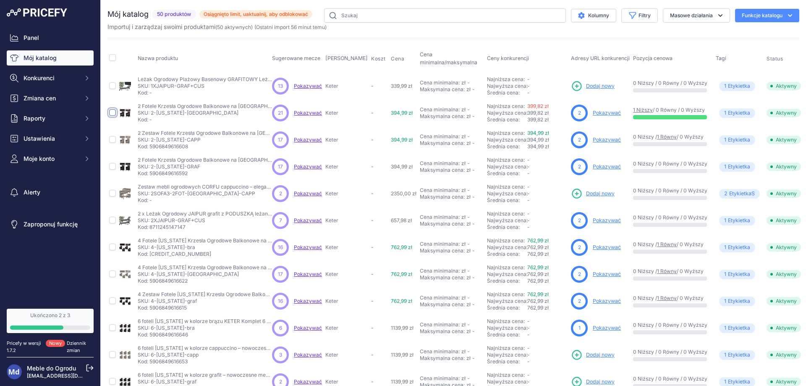
click at [112, 112] on input "checkbox" at bounding box center [112, 112] width 7 height 7
checkbox input "true"
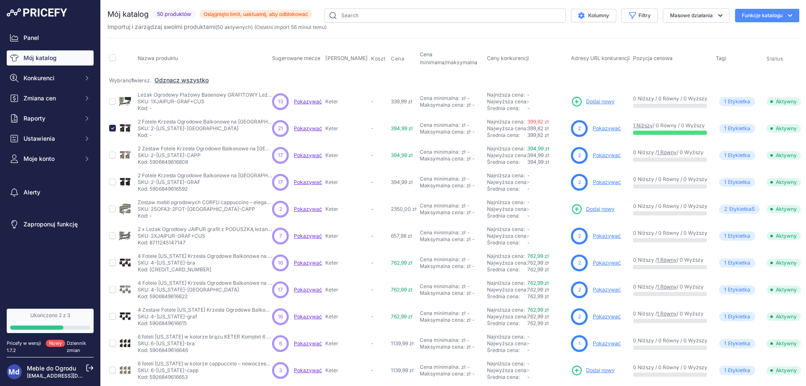
click at [113, 123] on td at bounding box center [112, 128] width 10 height 27
click at [113, 127] on input "checkbox" at bounding box center [112, 128] width 7 height 7
checkbox input "false"
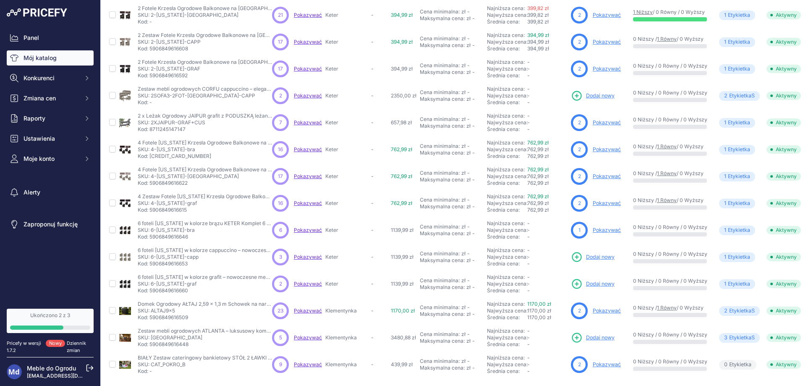
scroll to position [104, 0]
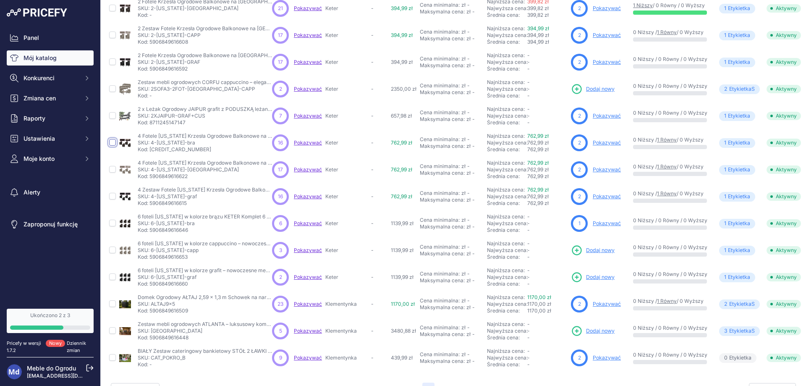
click at [113, 140] on input "checkbox" at bounding box center [112, 142] width 7 height 7
checkbox input "true"
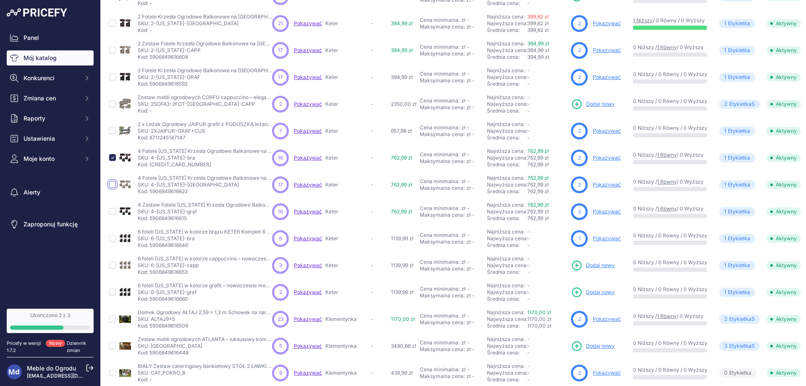
click at [113, 185] on input "checkbox" at bounding box center [112, 184] width 7 height 7
checkbox input "true"
click at [112, 210] on input "checkbox" at bounding box center [112, 211] width 7 height 7
checkbox input "true"
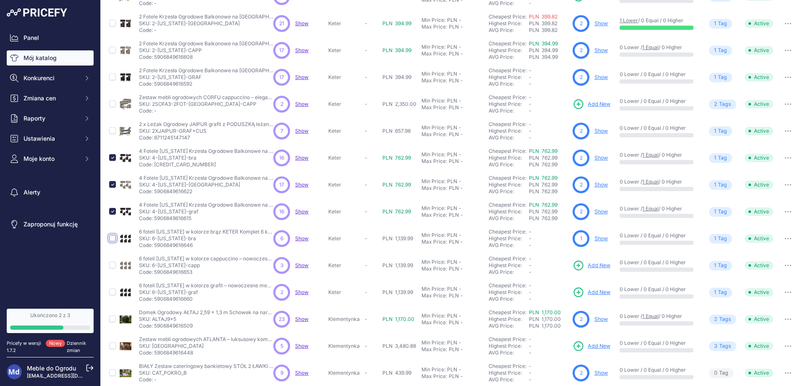
click at [111, 238] on input "checkbox" at bounding box center [112, 238] width 7 height 7
checkbox input "true"
click at [112, 264] on input "checkbox" at bounding box center [112, 264] width 7 height 7
checkbox input "true"
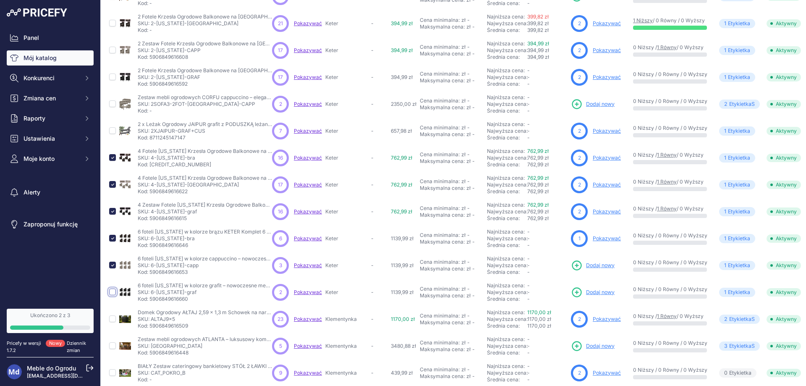
click at [112, 294] on input "checkbox" at bounding box center [112, 291] width 7 height 7
checkbox input "true"
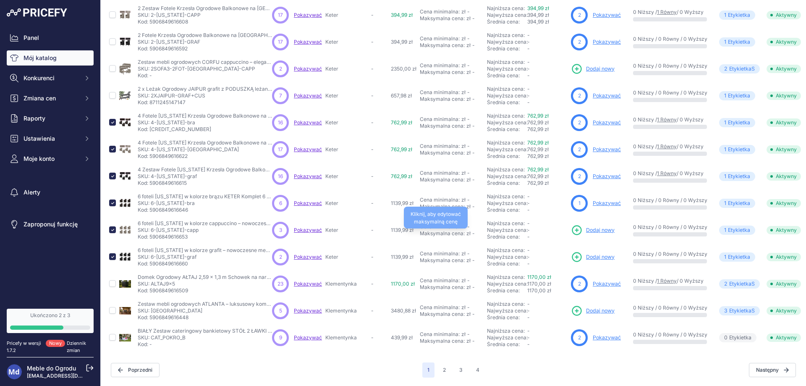
scroll to position [0, 0]
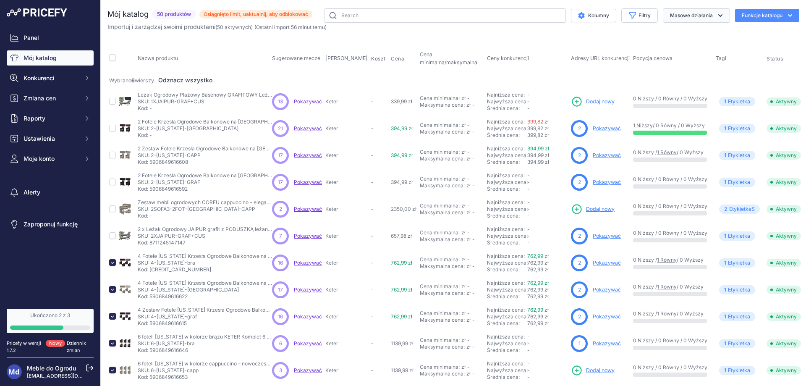
click at [690, 18] on font "Masowe działania" at bounding box center [691, 15] width 43 height 6
click at [678, 65] on font "Usuwać" at bounding box center [693, 65] width 48 height 7
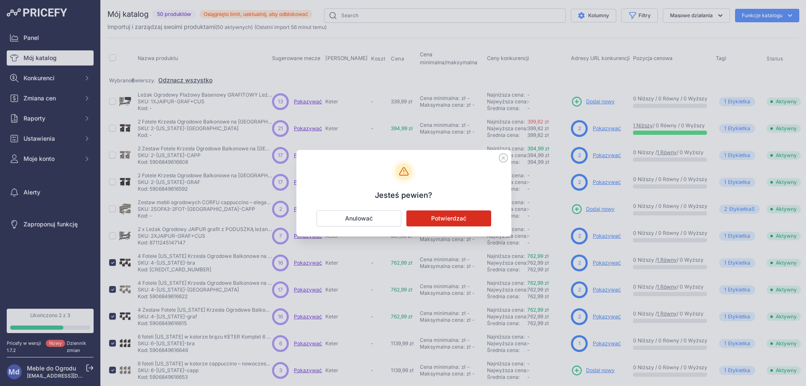
click at [446, 219] on font "Potwierdzać" at bounding box center [448, 217] width 35 height 7
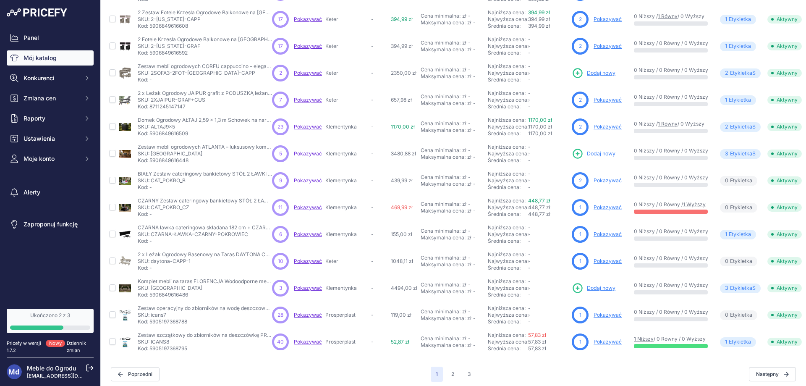
scroll to position [131, 0]
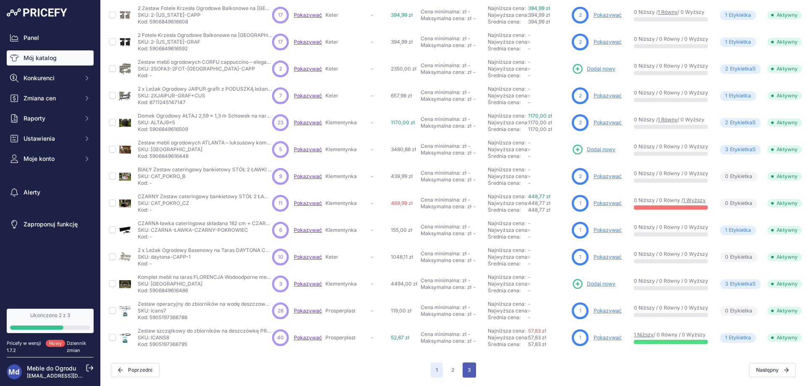
drag, startPoint x: 464, startPoint y: 362, endPoint x: 462, endPoint y: 357, distance: 5.3
click at [464, 362] on button "3" at bounding box center [468, 369] width 13 height 15
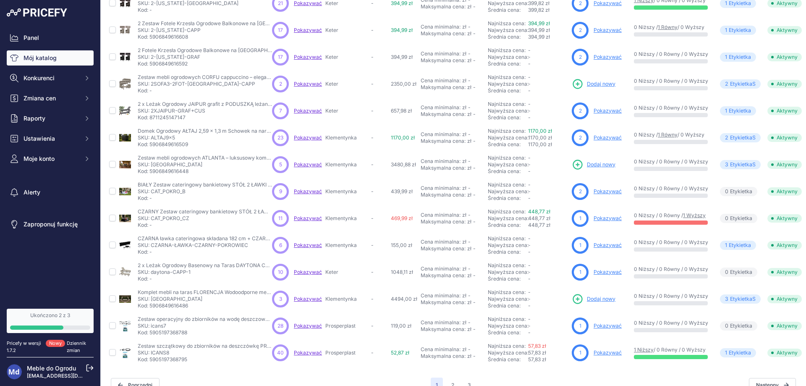
scroll to position [152, 0]
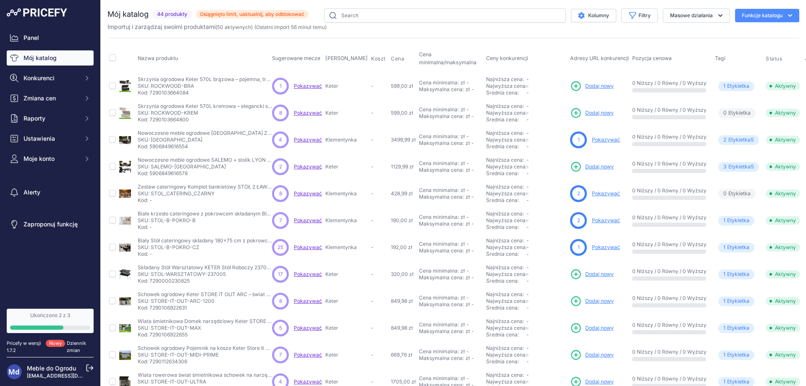
click at [591, 274] on font "Dodaj nowy" at bounding box center [599, 274] width 29 height 6
click at [313, 273] on font "Pokazywać" at bounding box center [308, 274] width 28 height 6
click at [306, 83] on font "Pokazywać" at bounding box center [308, 86] width 28 height 6
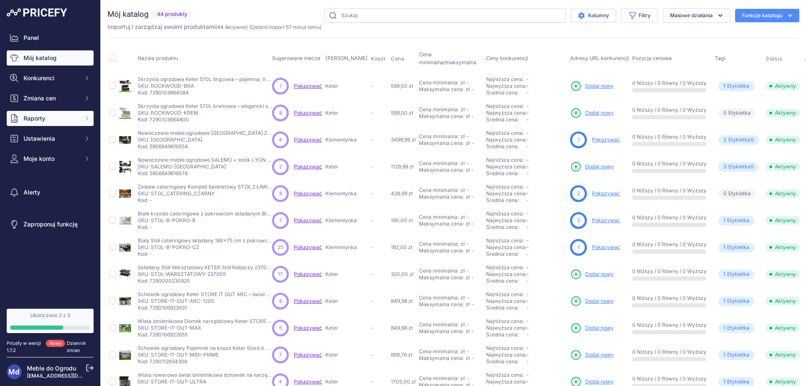
click at [34, 118] on font "Raporty" at bounding box center [34, 118] width 22 height 7
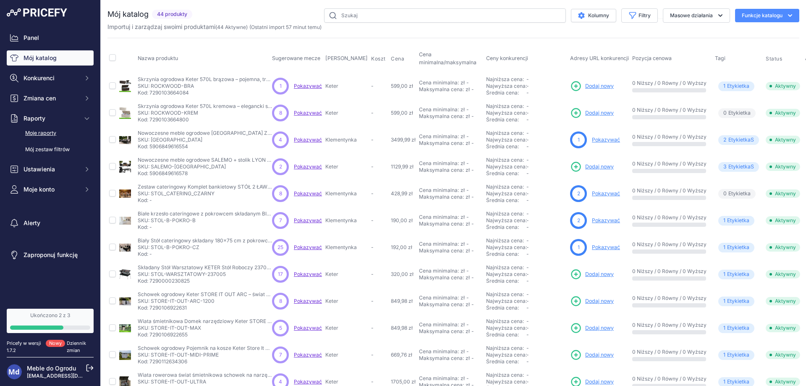
click at [33, 130] on font "Moje raporty" at bounding box center [40, 133] width 31 height 6
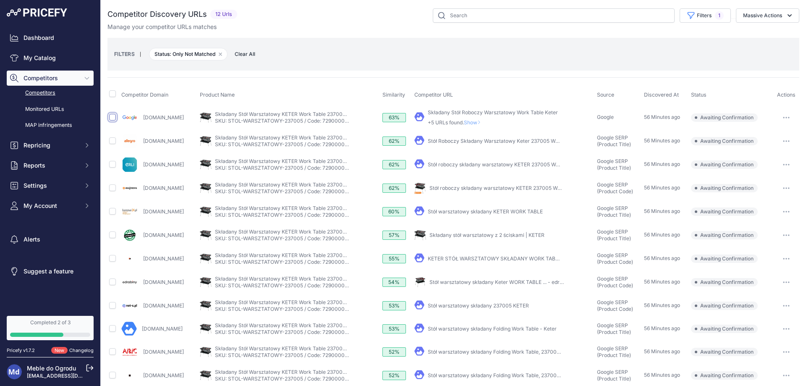
click at [113, 116] on input "checkbox" at bounding box center [112, 117] width 7 height 7
checkbox input "true"
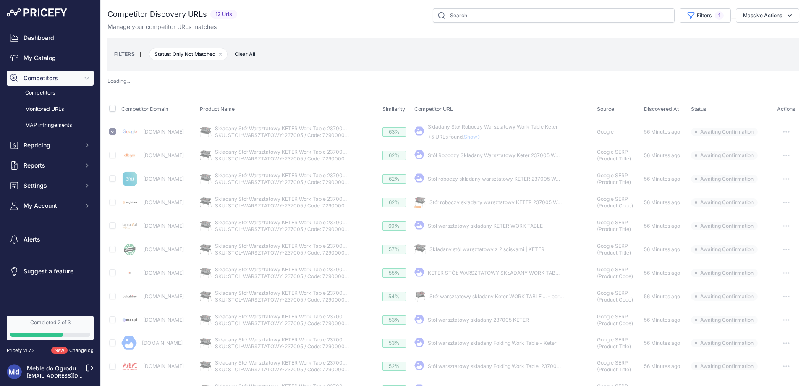
drag, startPoint x: 112, startPoint y: 161, endPoint x: 110, endPoint y: 157, distance: 5.1
click at [112, 160] on td at bounding box center [113, 154] width 12 height 23
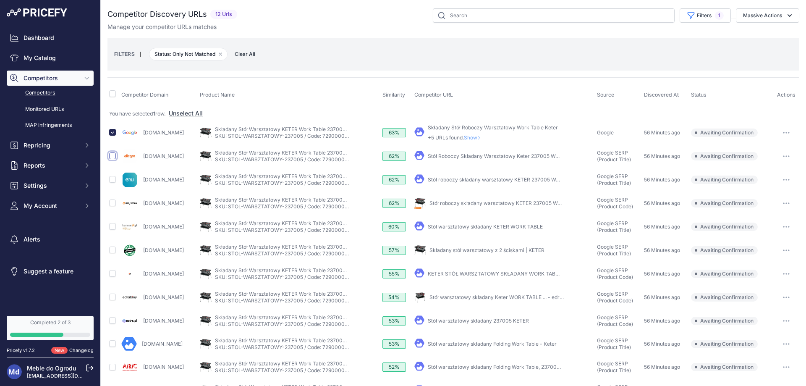
click at [111, 154] on input "checkbox" at bounding box center [112, 155] width 7 height 7
checkbox input "true"
click at [110, 207] on td at bounding box center [113, 202] width 12 height 23
drag, startPoint x: 110, startPoint y: 201, endPoint x: 115, endPoint y: 203, distance: 5.5
click at [110, 201] on input "checkbox" at bounding box center [112, 202] width 7 height 7
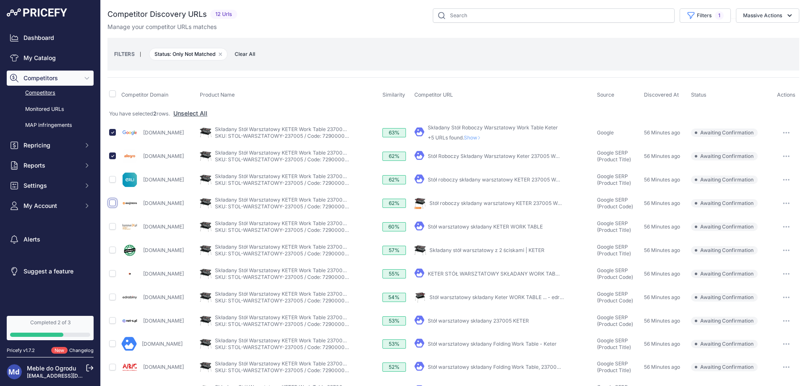
checkbox input "true"
click at [760, 19] on button "Massive Actions" at bounding box center [767, 15] width 63 height 14
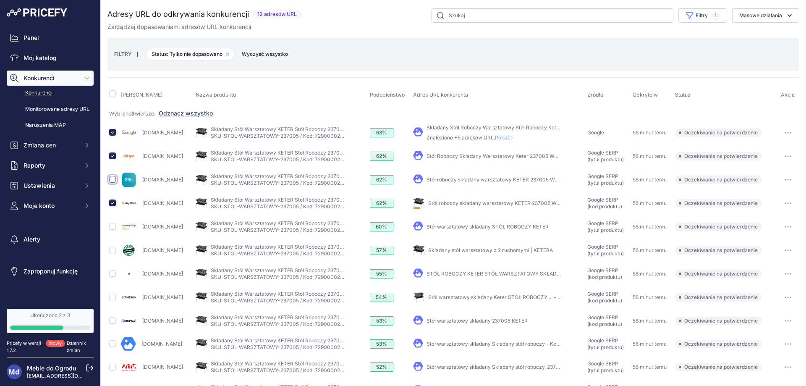
click at [112, 176] on input "checkbox" at bounding box center [112, 179] width 7 height 7
checkbox input "true"
click at [750, 13] on font "Masowe działania" at bounding box center [760, 15] width 43 height 6
click at [584, 65] on div "FILTRY | Status: Tylko nie dopasowano Usuń opcję filtra Wyczyść wszystko" at bounding box center [453, 54] width 678 height 23
click at [112, 269] on div at bounding box center [112, 272] width 7 height 8
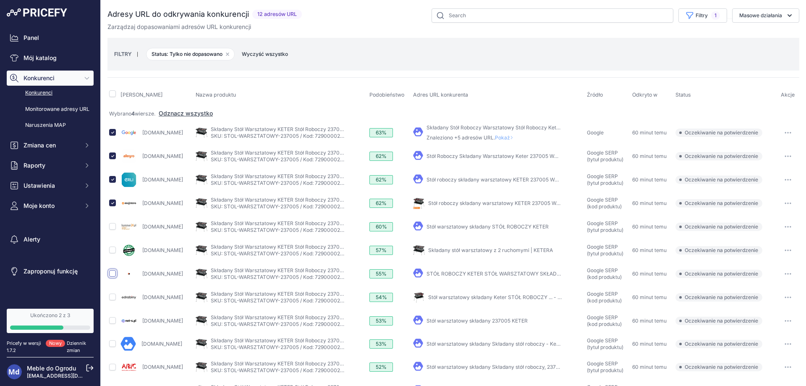
click at [112, 273] on input "checkbox" at bounding box center [112, 273] width 7 height 7
checkbox input "true"
click at [744, 12] on button "Masowe działania" at bounding box center [765, 15] width 67 height 14
click at [742, 34] on font "Potwierdź dopasowanie" at bounding box center [759, 34] width 66 height 7
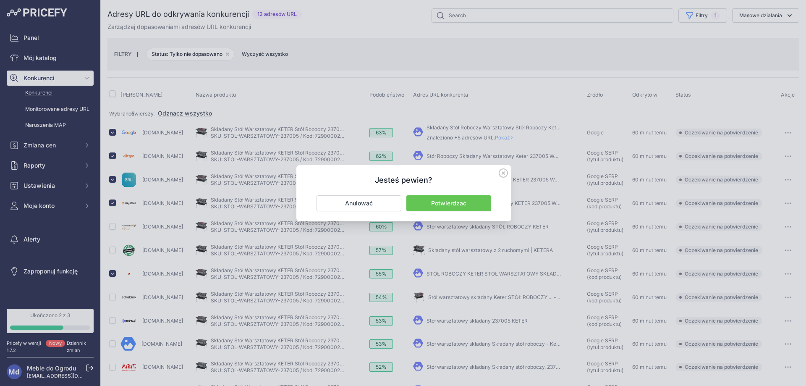
click at [457, 193] on div "Jesteś pewien? Potwierdzać Anulować" at bounding box center [403, 193] width 215 height 56
click at [445, 199] on font "Potwierdzać" at bounding box center [448, 202] width 35 height 7
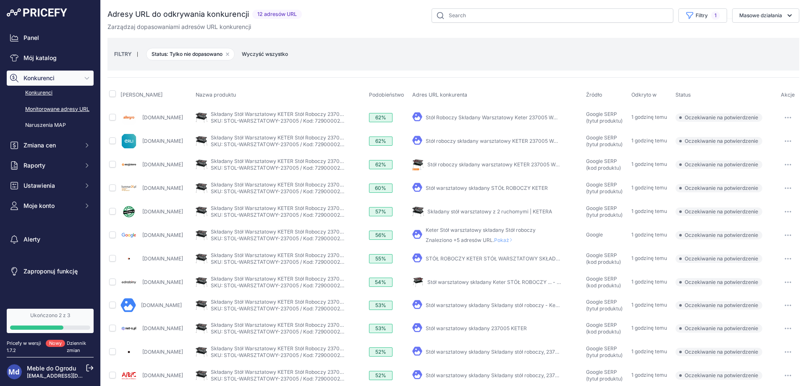
click at [42, 106] on font "Monitorowane adresy URL" at bounding box center [57, 109] width 64 height 6
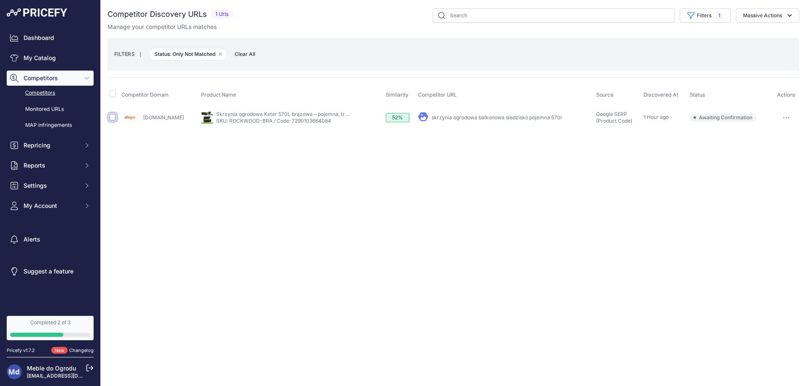
click at [111, 115] on input "checkbox" at bounding box center [112, 117] width 7 height 7
checkbox input "true"
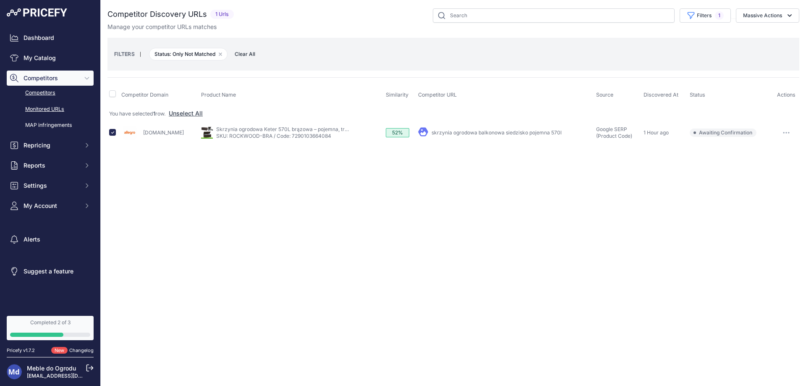
click at [50, 108] on link "Monitored URLs" at bounding box center [50, 109] width 87 height 15
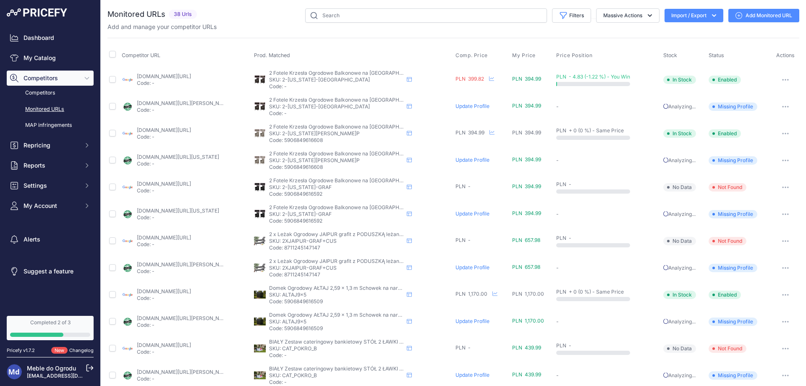
scroll to position [253, 0]
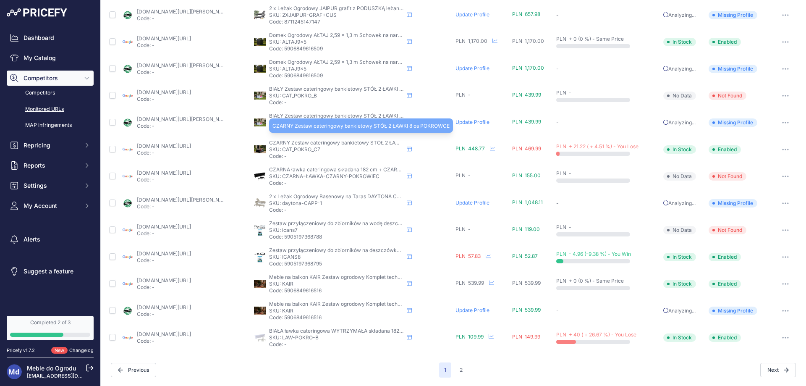
click at [281, 141] on span "CZARNY Zestaw cateringowy bankietowy STÓŁ 2 ŁAWKI 8 os POKROWCE" at bounding box center [357, 142] width 177 height 6
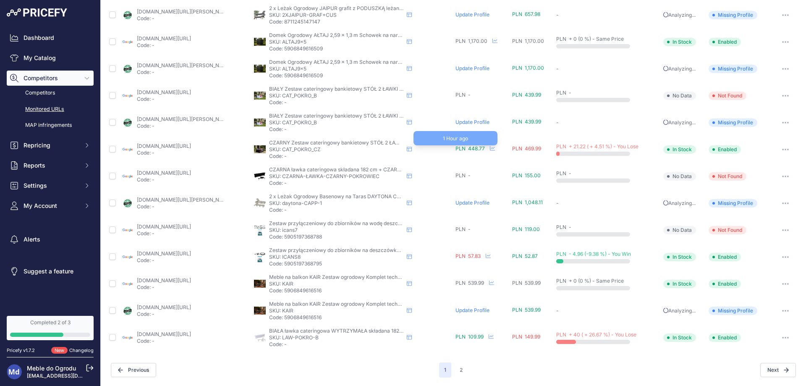
click at [465, 147] on span "PLN 448.77" at bounding box center [469, 148] width 29 height 6
click at [490, 148] on icon at bounding box center [492, 148] width 5 height 5
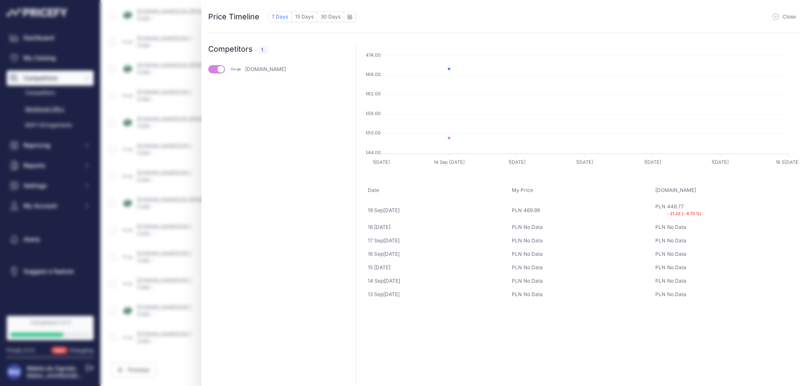
click at [782, 15] on span "Close" at bounding box center [788, 16] width 13 height 7
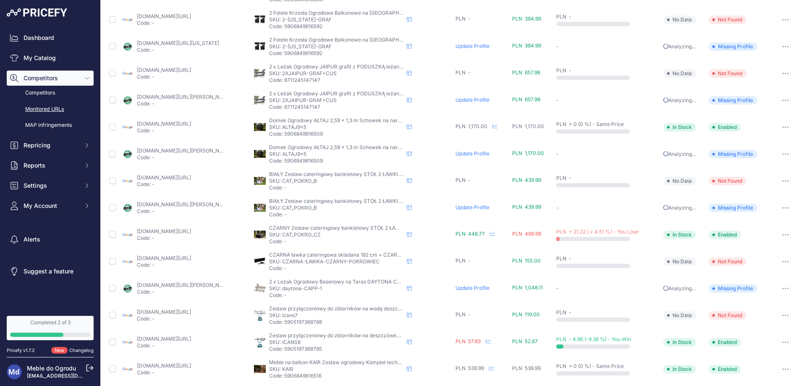
scroll to position [0, 0]
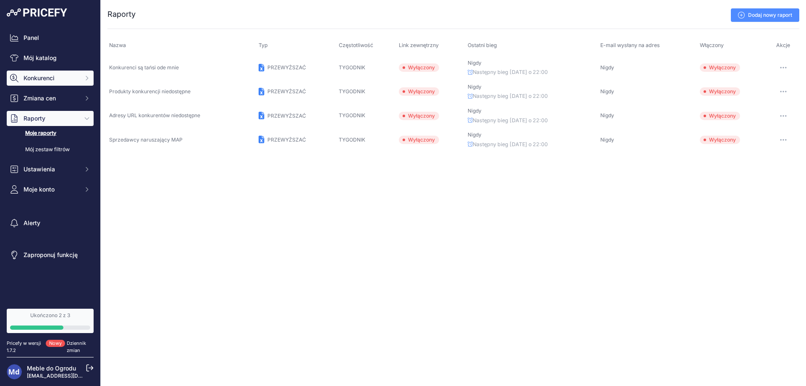
click at [45, 80] on font "Konkurenci" at bounding box center [38, 77] width 31 height 7
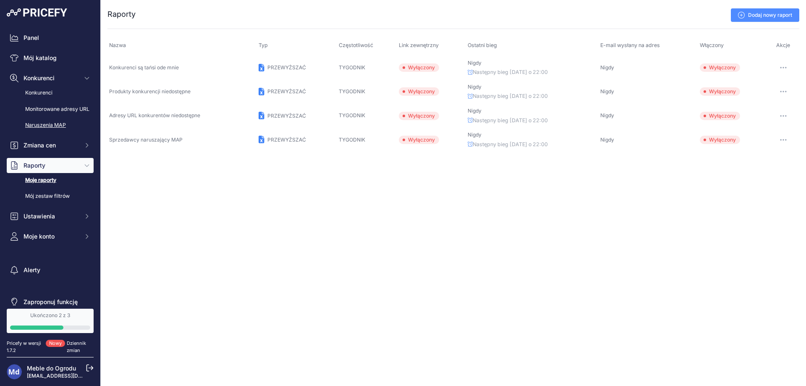
click at [55, 128] on font "Naruszenia MAP" at bounding box center [45, 125] width 41 height 6
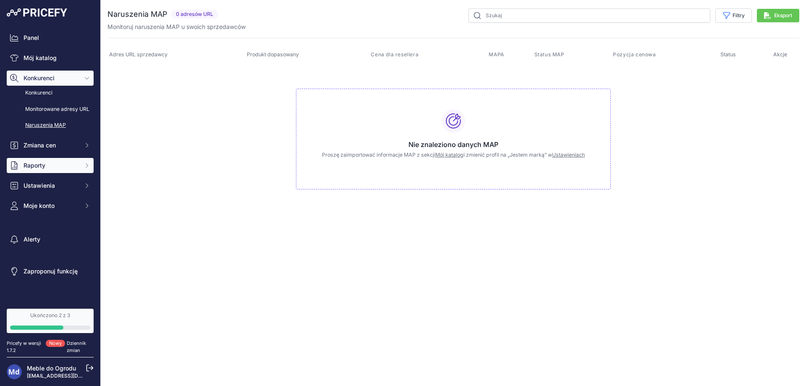
click at [27, 172] on button "Raporty" at bounding box center [50, 165] width 87 height 15
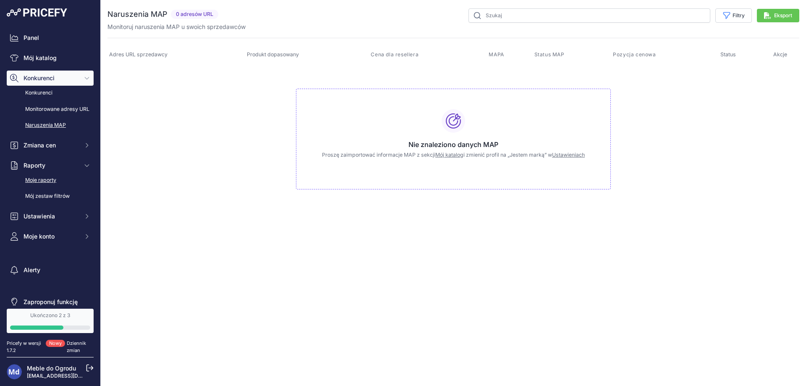
click at [29, 183] on font "Moje raporty" at bounding box center [40, 180] width 31 height 6
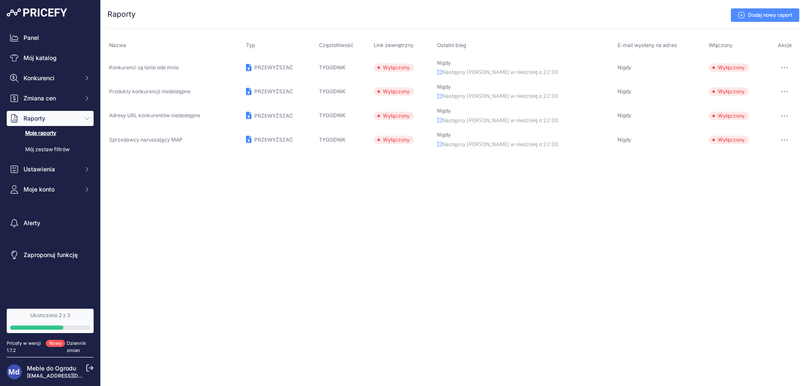
click at [137, 66] on font "Konkurenci są tańsi ode mnie" at bounding box center [144, 67] width 70 height 6
click at [252, 67] on icon at bounding box center [249, 68] width 6 height 8
click at [279, 65] on font "PRZEWYŻSZAĆ" at bounding box center [273, 67] width 39 height 6
click at [128, 68] on font "Konkurenci są tańsi ode mnie" at bounding box center [144, 67] width 70 height 6
click at [782, 67] on icon "button" at bounding box center [784, 68] width 7 height 2
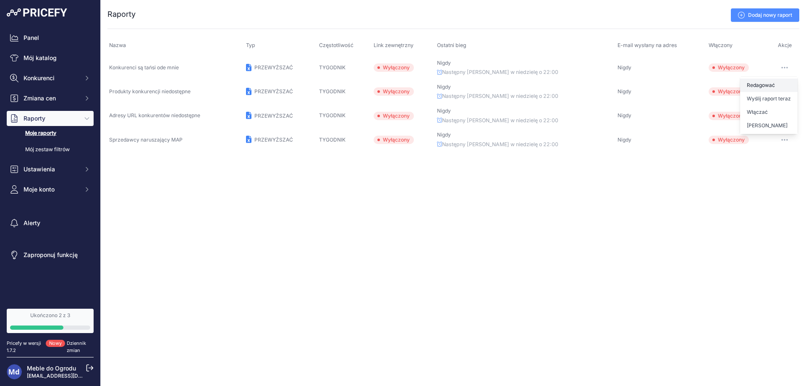
click at [767, 86] on font "Redagować" at bounding box center [760, 85] width 28 height 6
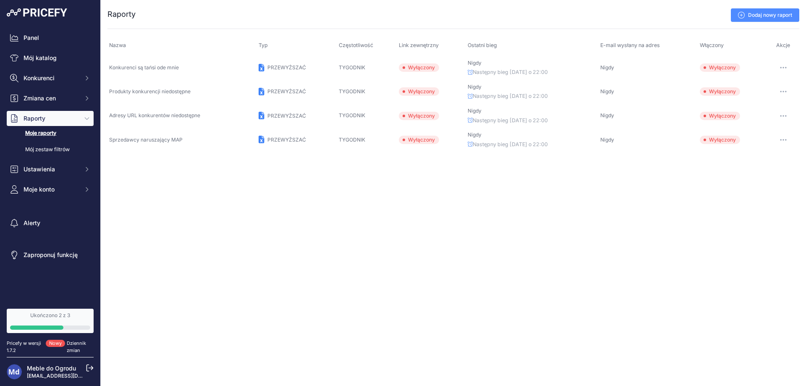
click at [780, 66] on button "button" at bounding box center [783, 68] width 17 height 12
click at [767, 98] on font "Wyślij raport teraz" at bounding box center [768, 98] width 44 height 6
click at [47, 77] on font "Konkurenci" at bounding box center [38, 77] width 31 height 7
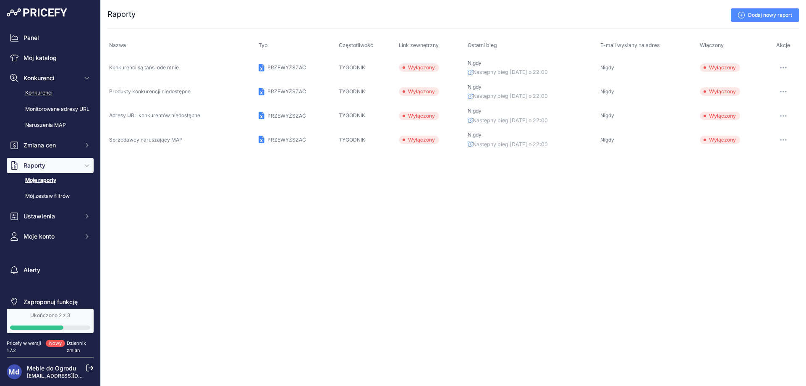
click at [45, 90] on font "Konkurenci" at bounding box center [38, 92] width 27 height 6
click at [34, 107] on font "Monitorowane adresy URL" at bounding box center [57, 109] width 64 height 6
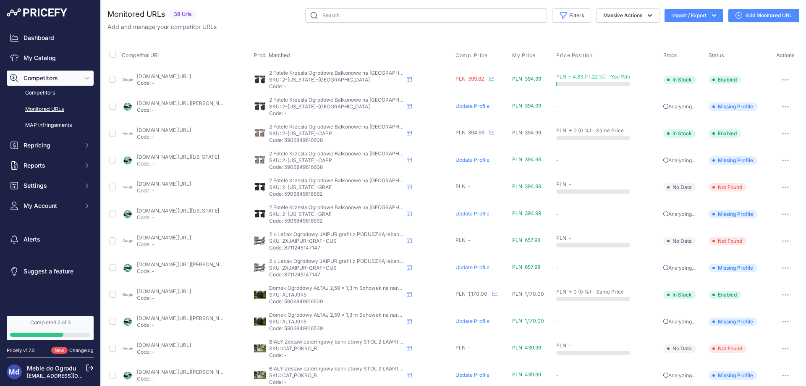
click at [42, 110] on link "Monitored URLs" at bounding box center [50, 109] width 87 height 15
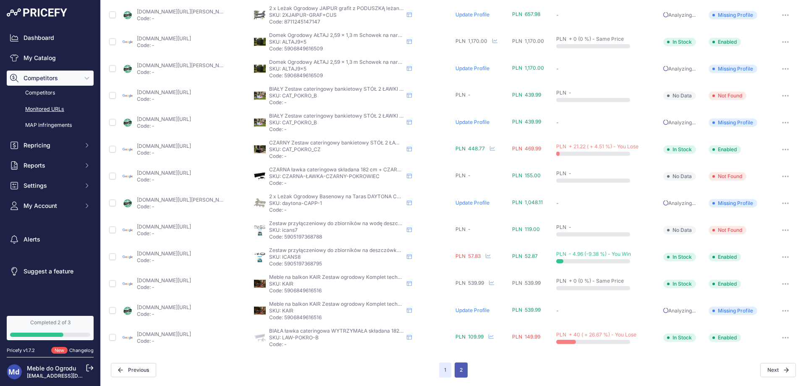
click at [459, 370] on button "2" at bounding box center [460, 369] width 13 height 15
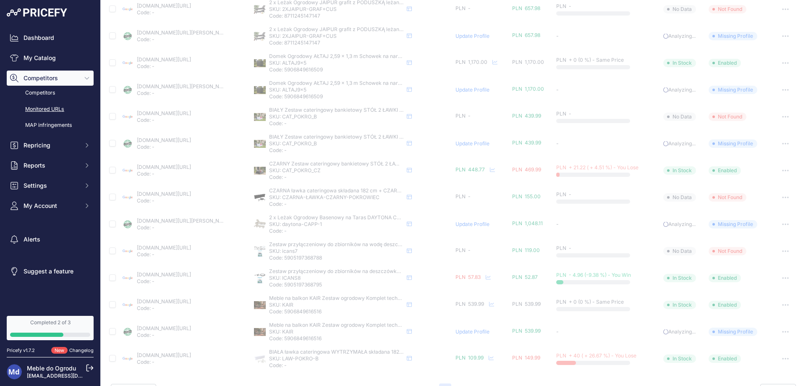
scroll to position [274, 0]
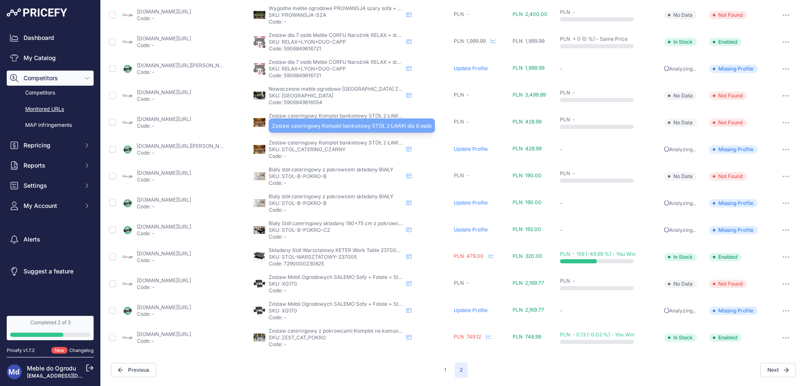
scroll to position [199, 0]
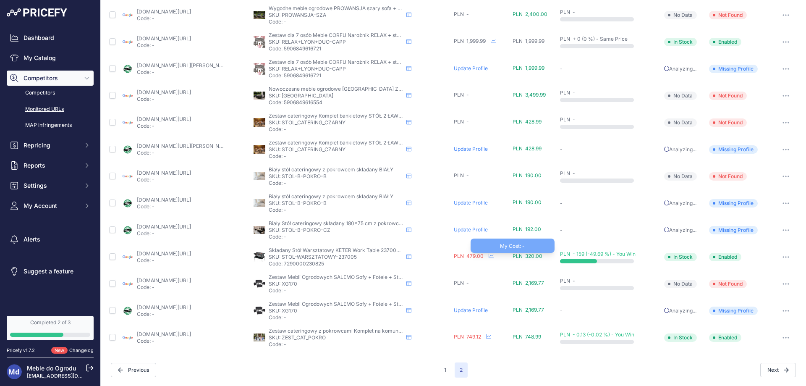
click at [515, 256] on span "PLN 320.00" at bounding box center [527, 256] width 30 height 6
click at [524, 255] on span "PLN 320.00" at bounding box center [527, 256] width 30 height 6
click at [272, 256] on p "SKU: STOL-WARSZTATOWY-237005" at bounding box center [336, 256] width 134 height 7
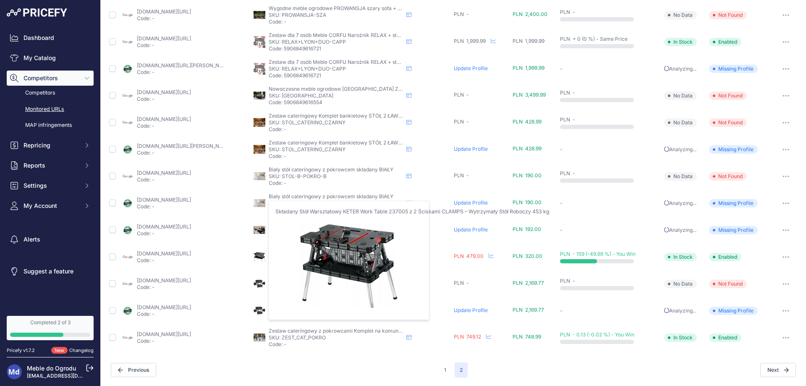
click at [257, 255] on img at bounding box center [259, 257] width 12 height 12
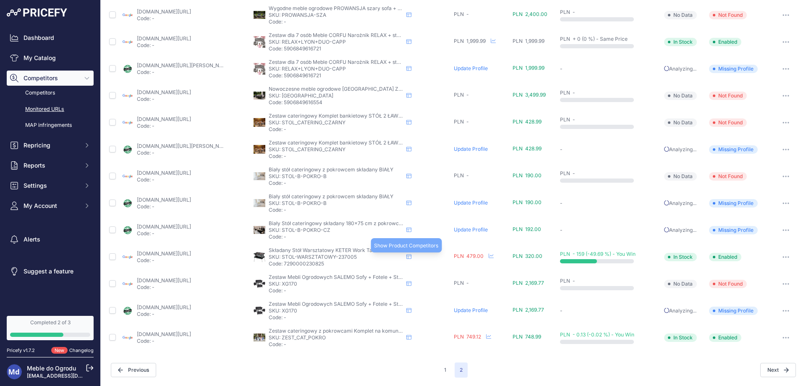
click at [406, 255] on icon at bounding box center [408, 256] width 5 height 5
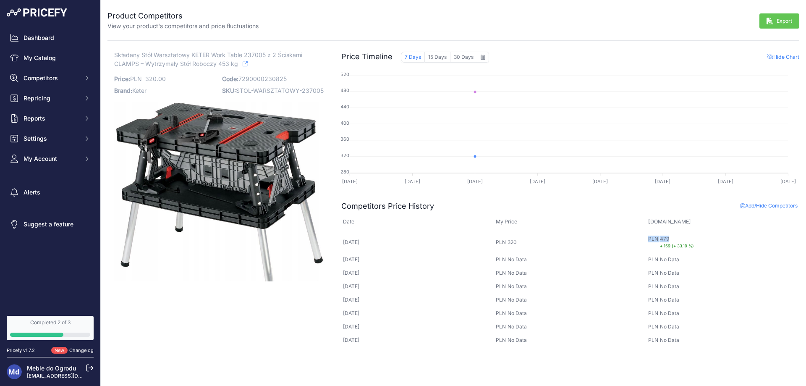
drag, startPoint x: 672, startPoint y: 237, endPoint x: 627, endPoint y: 235, distance: 44.9
click at [627, 235] on tr "PLN [DATE] [DATE] 320 320 479" at bounding box center [570, 242] width 458 height 21
click at [627, 235] on td "PLN 320 320" at bounding box center [570, 242] width 153 height 21
click at [17, 75] on icon "Sidebar" at bounding box center [14, 78] width 8 height 8
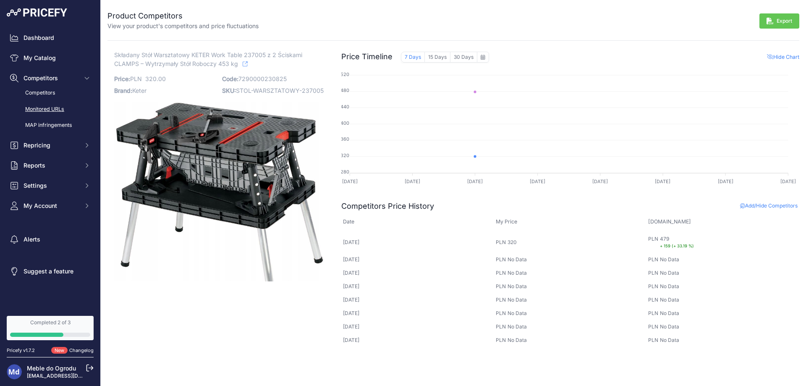
click at [45, 108] on link "Monitored URLs" at bounding box center [50, 109] width 87 height 15
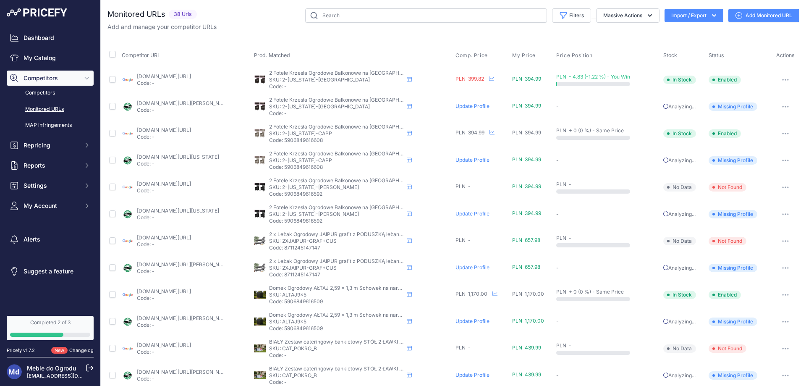
click at [776, 13] on link "Add Monitored URL" at bounding box center [763, 15] width 71 height 13
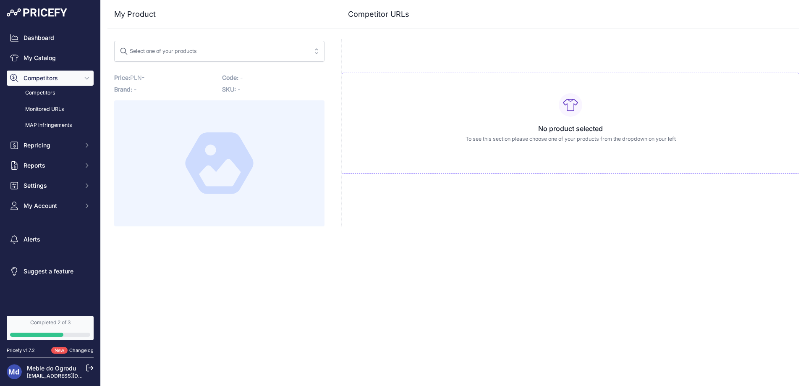
click at [174, 53] on div "Select one of your products" at bounding box center [158, 49] width 77 height 11
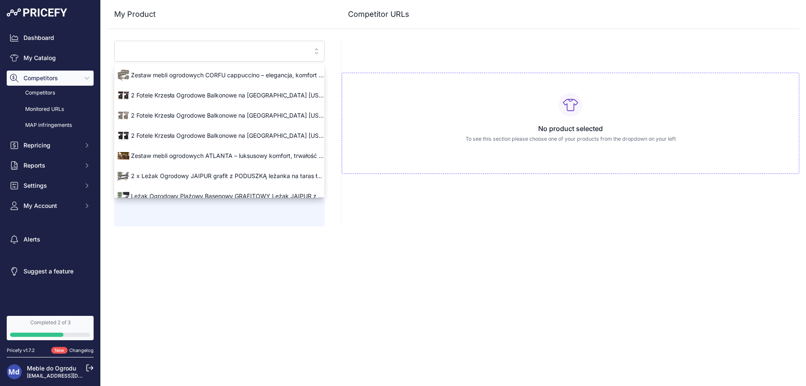
click at [451, 235] on div "Close My Product Competitor URLs" at bounding box center [453, 193] width 705 height 386
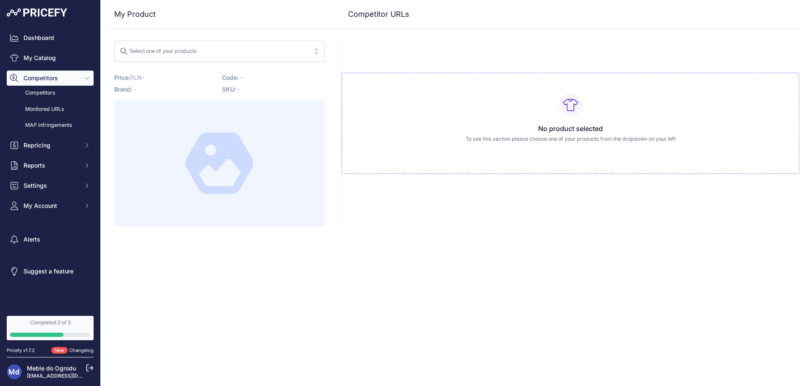
click at [144, 44] on div "Select one of your products" at bounding box center [158, 49] width 77 height 11
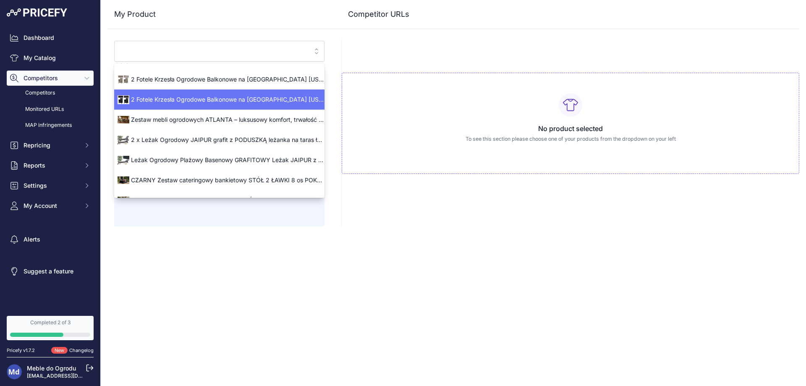
scroll to position [70, 0]
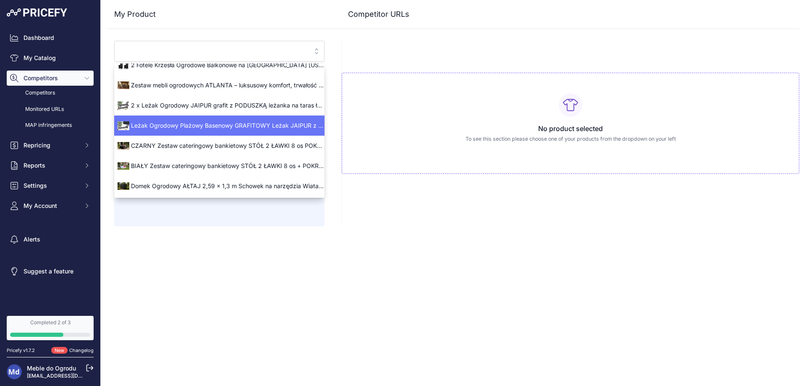
click at [159, 120] on div "Leżak Ogrodowy Plażowy Basenowy GRAFITOWY Leżak JAIPUR z poduszką" at bounding box center [219, 125] width 210 height 13
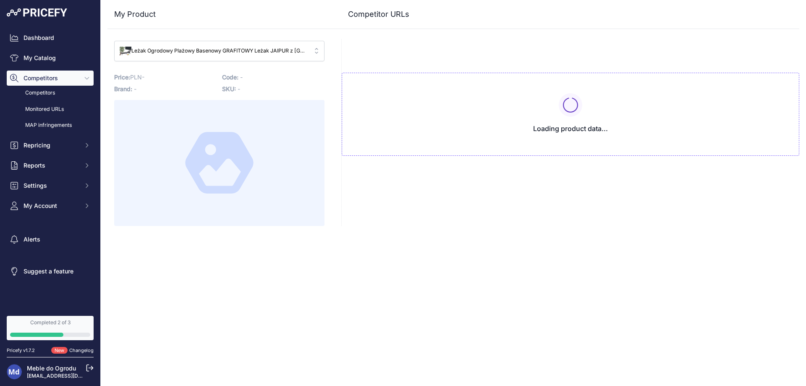
scroll to position [0, 0]
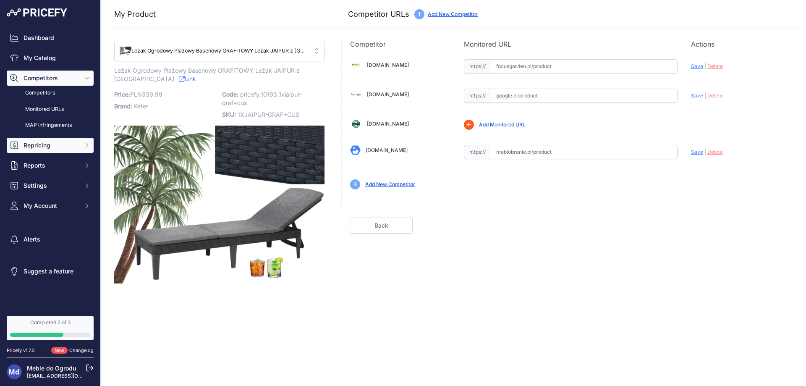
click at [29, 146] on span "Repricing" at bounding box center [50, 145] width 55 height 8
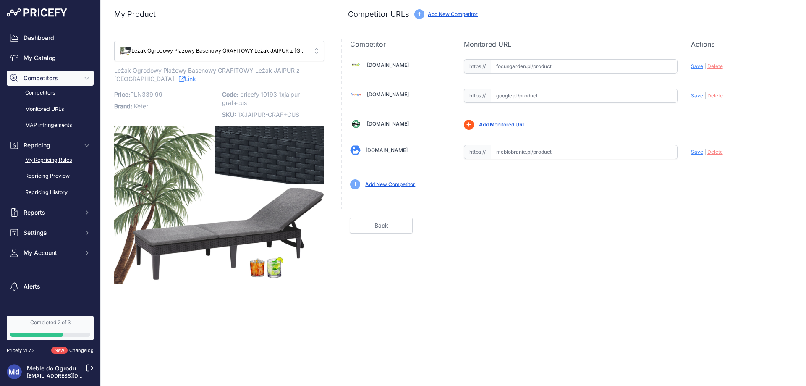
click at [34, 163] on link "My Repricing Rules" at bounding box center [50, 160] width 87 height 15
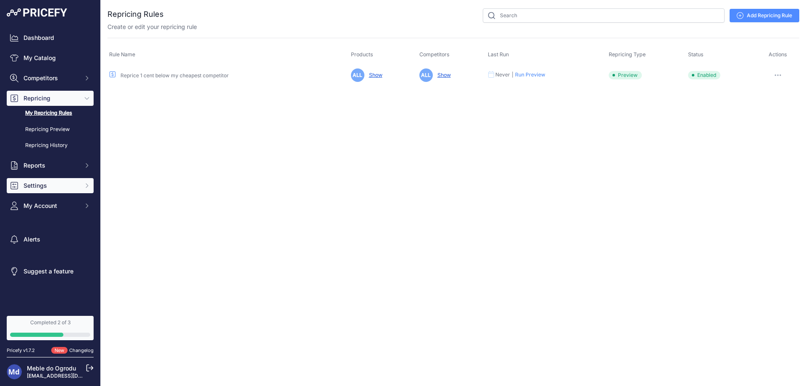
click at [32, 185] on span "Settings" at bounding box center [50, 185] width 55 height 8
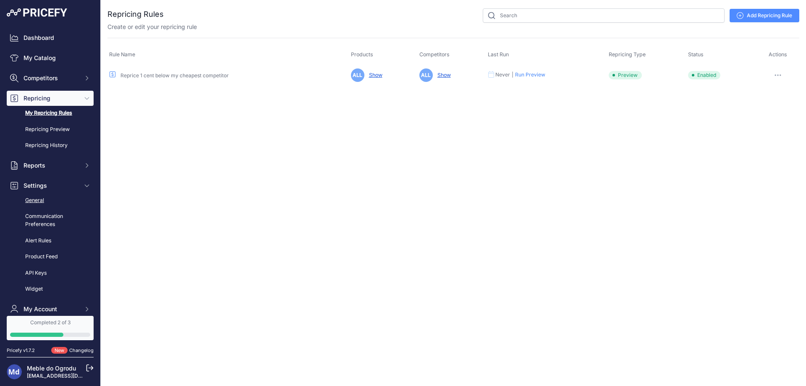
click at [34, 201] on link "General" at bounding box center [50, 200] width 87 height 15
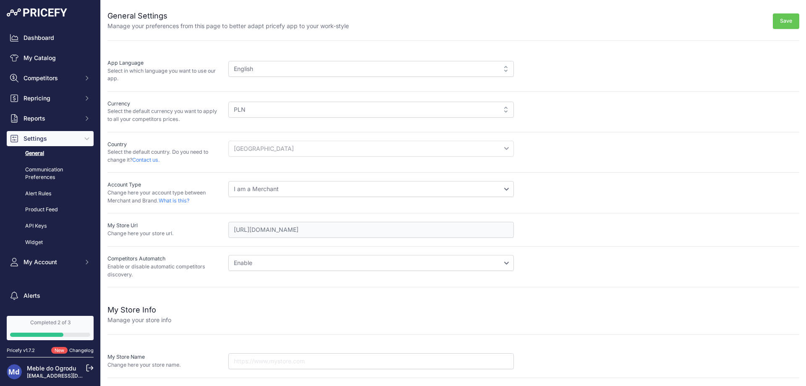
click at [287, 73] on div "English" at bounding box center [370, 69] width 285 height 16
click at [251, 62] on div "English" at bounding box center [370, 69] width 285 height 16
click at [236, 65] on div "English" at bounding box center [370, 69] width 285 height 16
click at [503, 68] on div "English" at bounding box center [370, 69] width 285 height 16
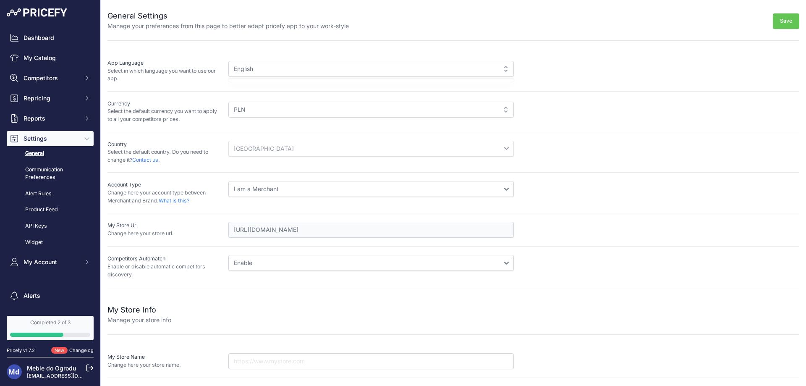
click at [403, 66] on div "English" at bounding box center [370, 69] width 285 height 16
click at [622, 80] on div "English English" at bounding box center [513, 70] width 571 height 23
click at [39, 226] on link "API Keys" at bounding box center [50, 226] width 87 height 15
click at [49, 81] on span "Competitors" at bounding box center [50, 78] width 55 height 8
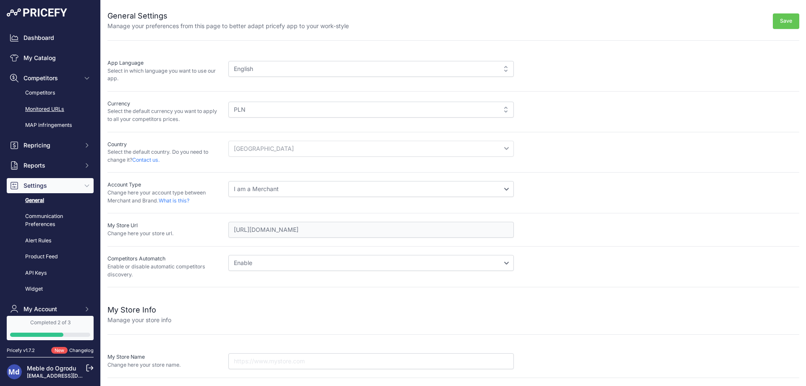
click at [41, 107] on link "Monitored URLs" at bounding box center [50, 109] width 87 height 15
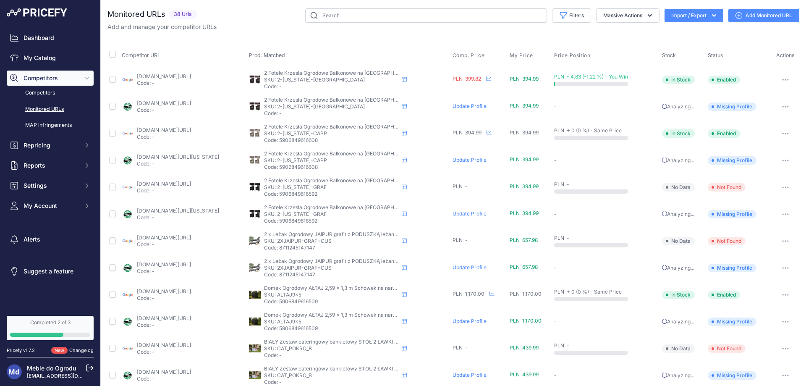
click at [753, 14] on link "Add Monitored URL" at bounding box center [763, 15] width 71 height 13
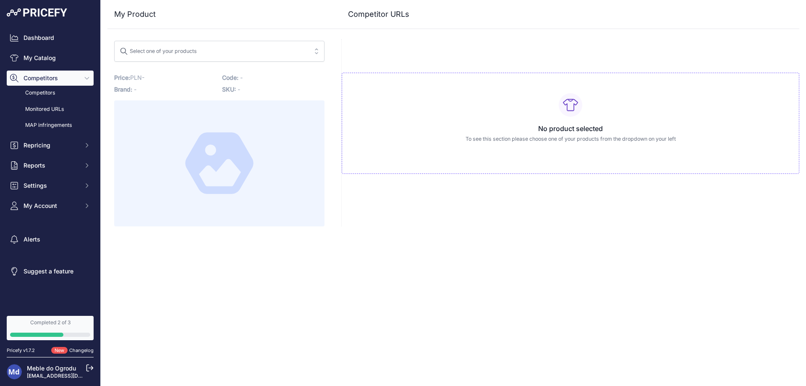
click at [182, 49] on div "Select one of your products" at bounding box center [158, 49] width 77 height 11
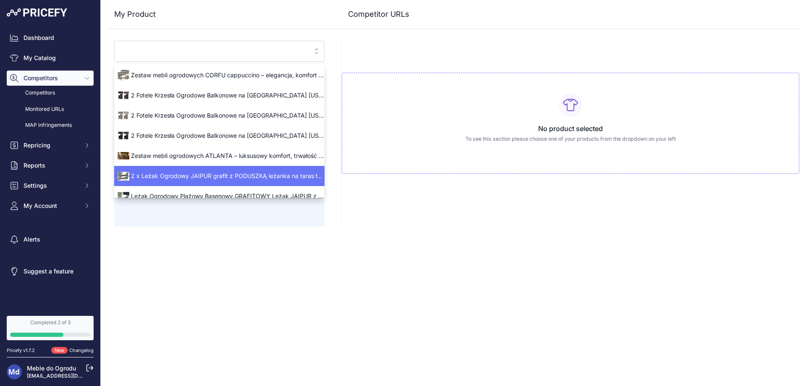
scroll to position [42, 0]
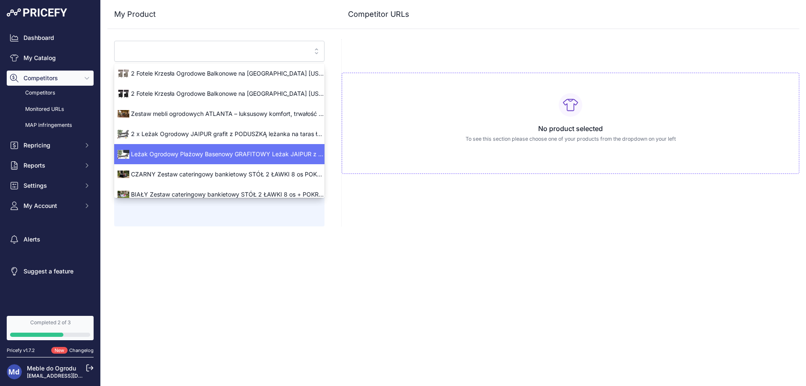
click at [162, 159] on div "Leżak Ogrodowy Plażowy Basenowy GRAFITOWY Leżak JAIPUR z [GEOGRAPHIC_DATA]" at bounding box center [219, 153] width 210 height 13
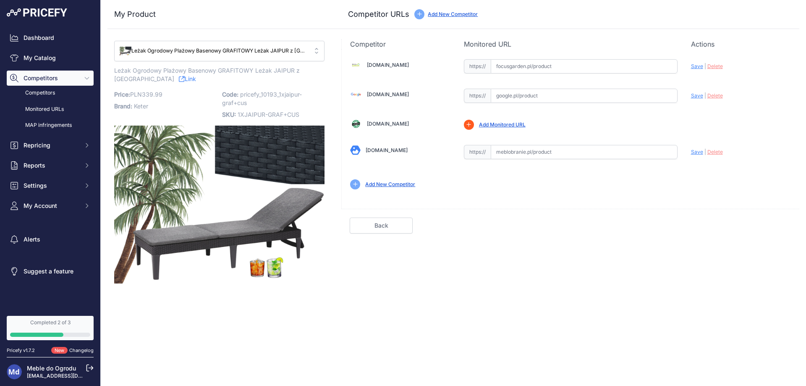
scroll to position [0, 0]
